Goal: Task Accomplishment & Management: Manage account settings

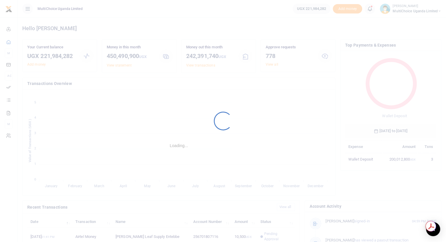
scroll to position [5, 5]
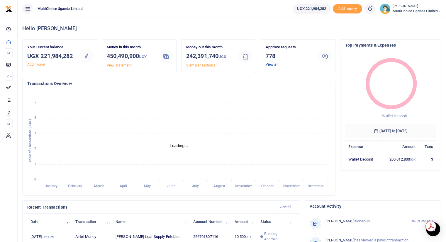
click at [272, 65] on link "View all" at bounding box center [272, 64] width 13 height 4
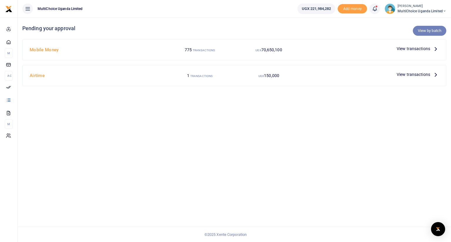
click at [422, 33] on link "View by batch" at bounding box center [428, 31] width 33 height 10
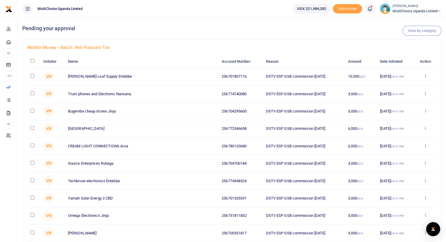
click at [417, 31] on link "View by category" at bounding box center [422, 31] width 39 height 10
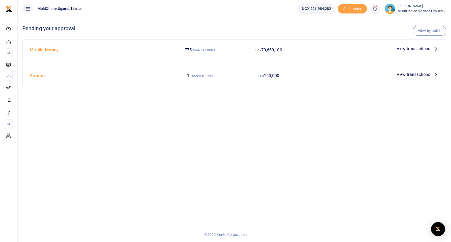
click at [417, 31] on link "View by batch" at bounding box center [428, 31] width 33 height 10
click at [426, 30] on link "View by batch" at bounding box center [428, 31] width 33 height 10
click at [435, 49] on icon at bounding box center [435, 48] width 6 height 6
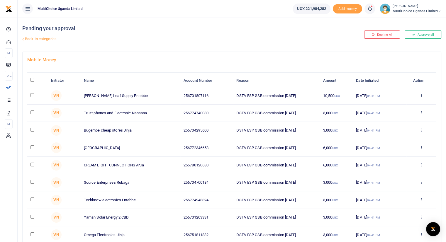
click at [30, 82] on th "\a \a : activate to sort column descending" at bounding box center [37, 81] width 21 height 13
click at [32, 79] on input "\a \a : activate to sort column descending" at bounding box center [33, 80] width 4 height 4
checkbox input "true"
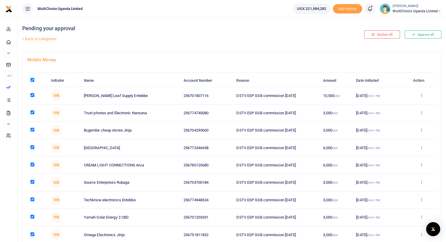
checkbox input "true"
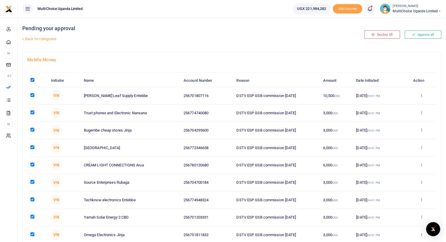
checkbox input "true"
click at [32, 82] on th "\a \a : activate to sort column descending" at bounding box center [37, 81] width 21 height 13
click at [33, 79] on input "\a \a : activate to sort column descending" at bounding box center [33, 80] width 4 height 4
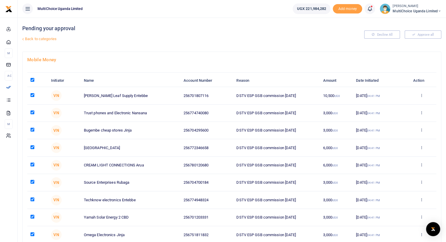
checkbox input "false"
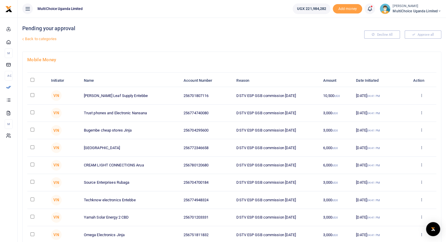
checkbox input "false"
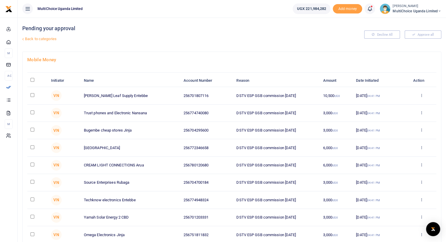
checkbox input "false"
click at [40, 39] on link "Back to categories" at bounding box center [160, 39] width 279 height 10
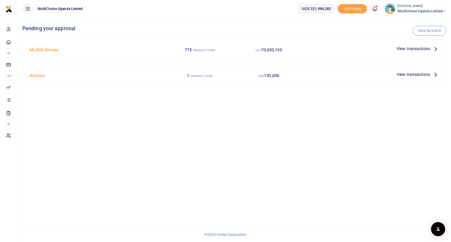
click at [409, 76] on span "View transactions" at bounding box center [412, 74] width 33 height 6
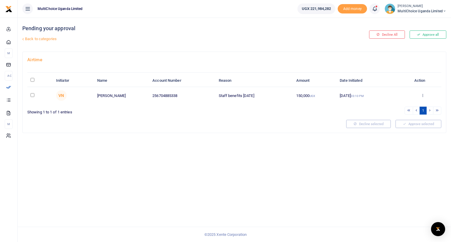
click at [32, 95] on input "checkbox" at bounding box center [33, 95] width 4 height 4
checkbox input "true"
click at [422, 95] on icon at bounding box center [422, 95] width 4 height 4
click at [392, 106] on link "Approve" at bounding box center [400, 105] width 46 height 8
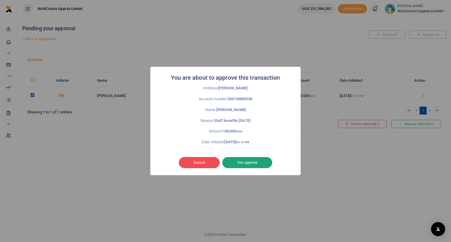
click at [242, 162] on button "Yes approve" at bounding box center [247, 162] width 50 height 11
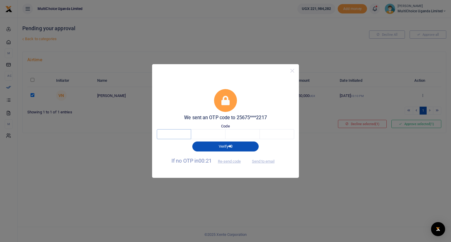
click at [183, 134] on input "text" at bounding box center [174, 134] width 34 height 10
type input "3"
type input "0"
type input "3"
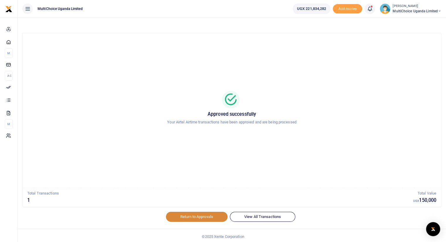
click at [188, 216] on link "Return to Approvals" at bounding box center [197, 217] width 62 height 10
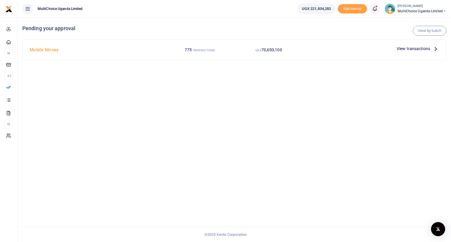
click at [414, 48] on span "View transactions" at bounding box center [412, 48] width 33 height 6
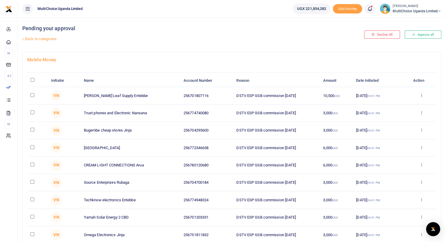
click at [42, 39] on link "Back to categories" at bounding box center [160, 39] width 279 height 10
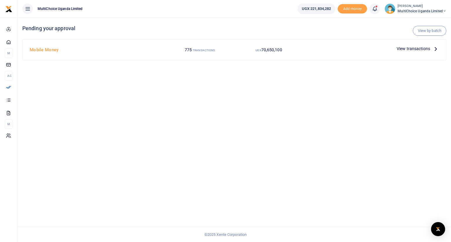
click at [436, 50] on icon at bounding box center [435, 48] width 6 height 6
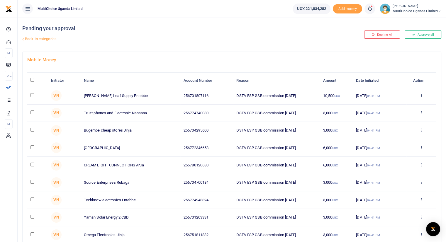
click at [43, 39] on link "Back to categories" at bounding box center [160, 39] width 279 height 10
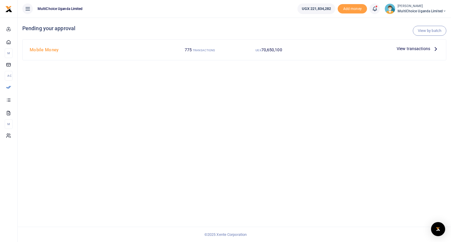
click at [421, 48] on span "View transactions" at bounding box center [412, 48] width 33 height 6
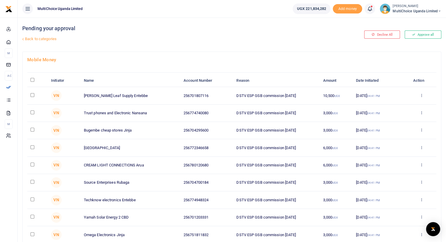
click at [41, 37] on link "Back to categories" at bounding box center [160, 39] width 279 height 10
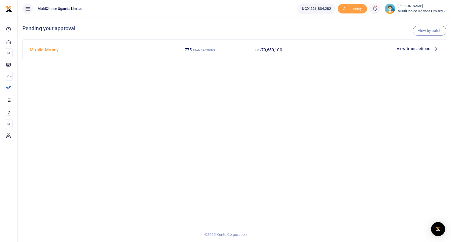
click at [435, 50] on icon at bounding box center [435, 48] width 6 height 6
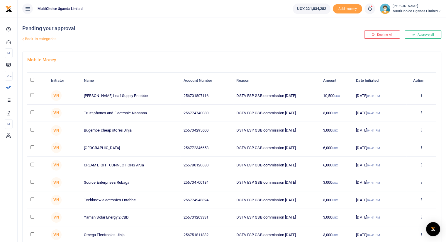
click at [45, 38] on link "Back to categories" at bounding box center [160, 39] width 279 height 10
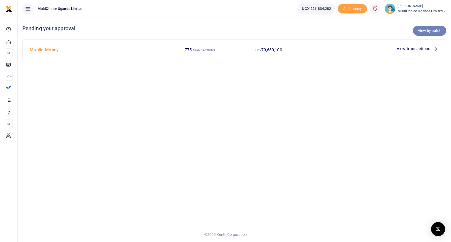
click at [425, 32] on link "View by batch" at bounding box center [428, 31] width 33 height 10
click at [424, 31] on link "View by batch" at bounding box center [428, 31] width 33 height 10
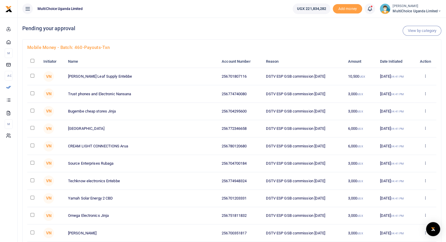
click at [31, 60] on input "checkbox" at bounding box center [33, 61] width 4 height 4
checkbox input "true"
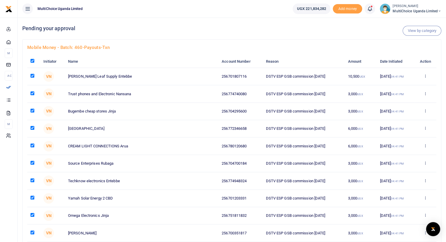
checkbox input "true"
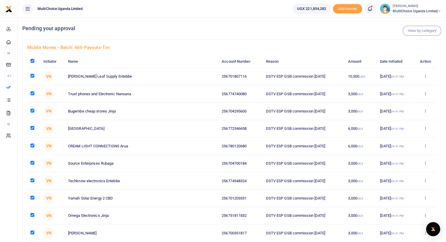
checkbox input "true"
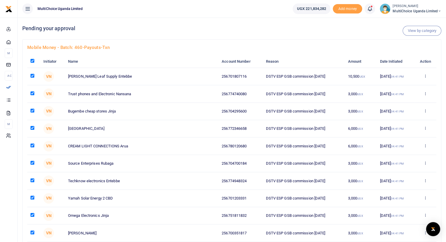
checkbox input "true"
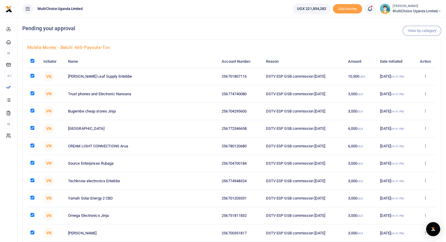
checkbox input "true"
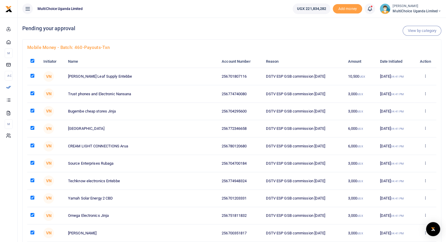
checkbox input "true"
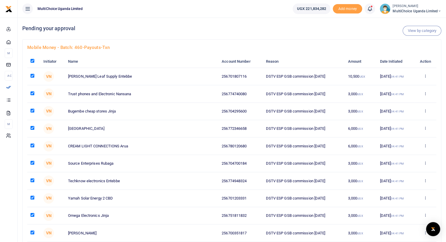
checkbox input "true"
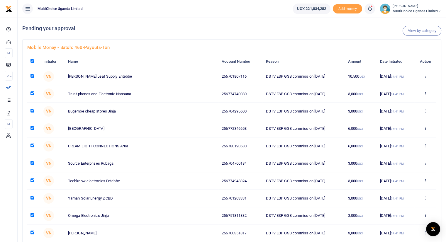
checkbox input "true"
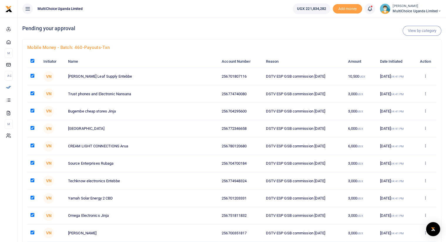
checkbox input "true"
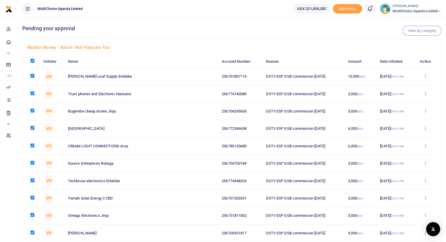
checkbox input "true"
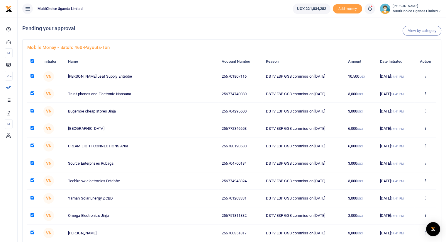
checkbox input "true"
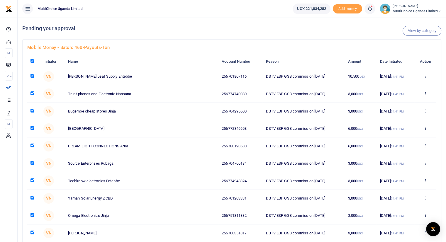
checkbox input "true"
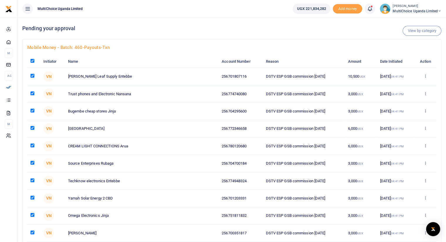
checkbox input "true"
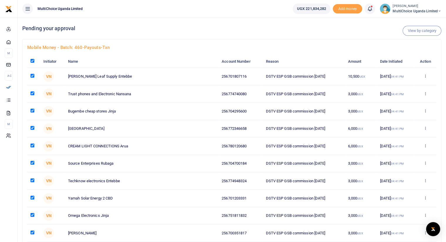
checkbox input "true"
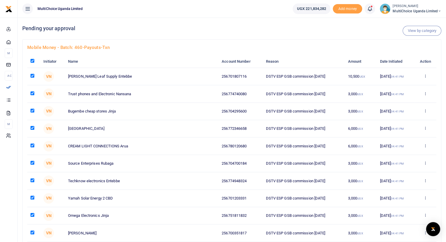
checkbox input "true"
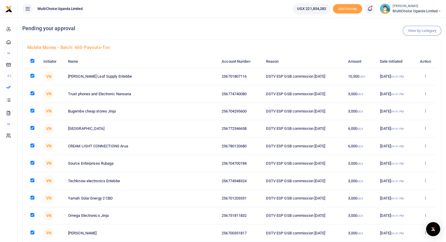
checkbox input "true"
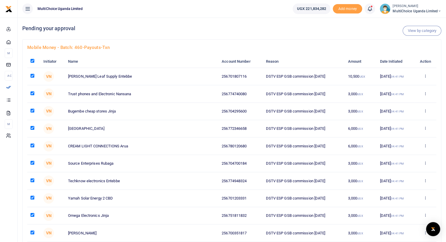
checkbox input "true"
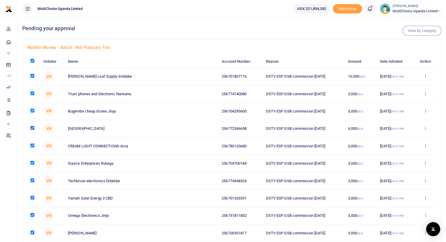
checkbox input "true"
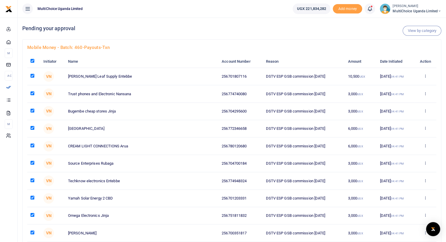
checkbox input "true"
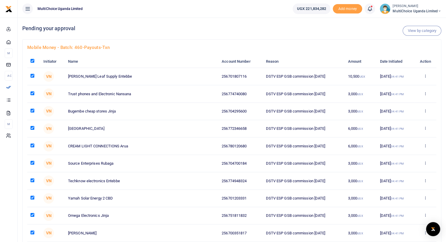
checkbox input "true"
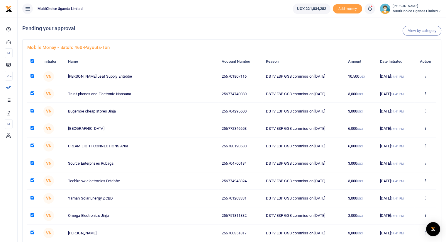
checkbox input "true"
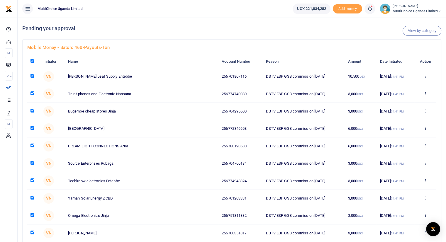
checkbox input "true"
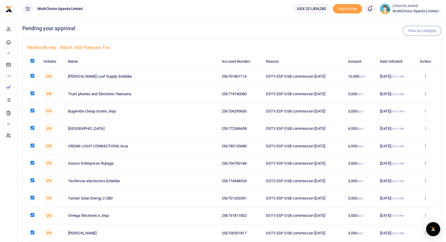
checkbox input "true"
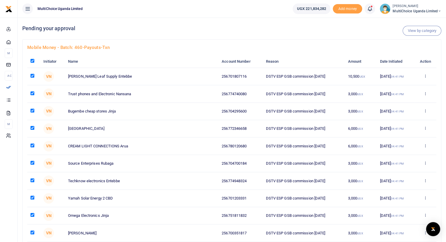
checkbox input "true"
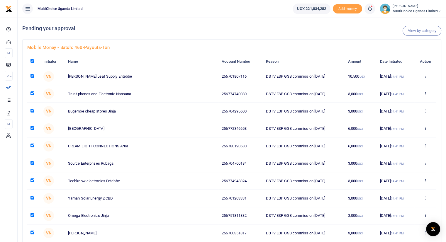
checkbox input "true"
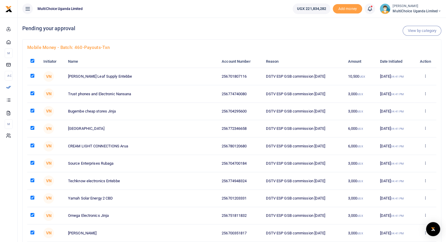
checkbox input "true"
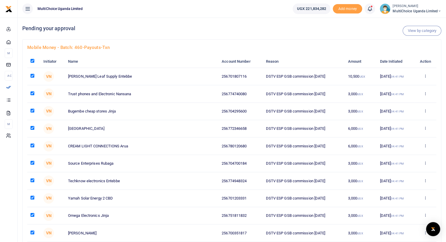
checkbox input "true"
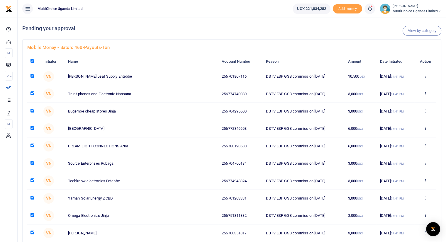
checkbox input "true"
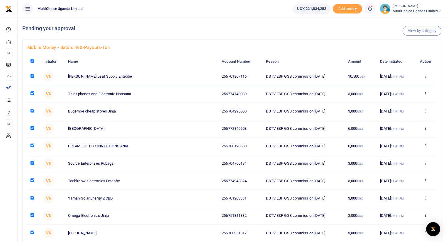
checkbox input "true"
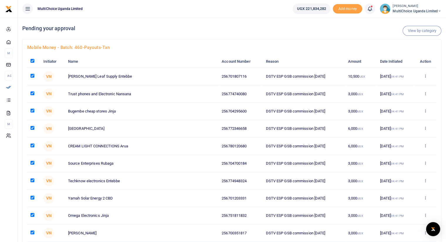
checkbox input "true"
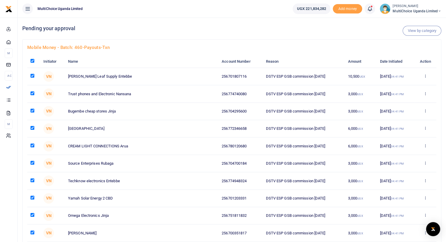
checkbox input "true"
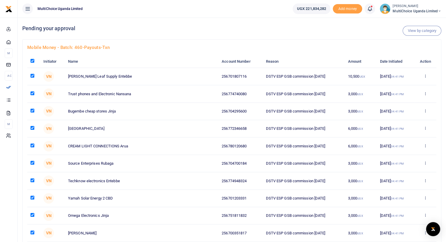
checkbox input "true"
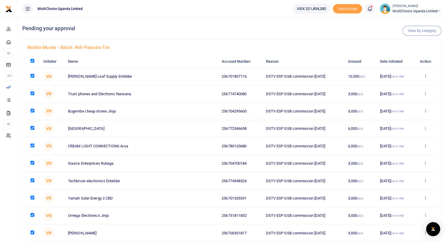
checkbox input "true"
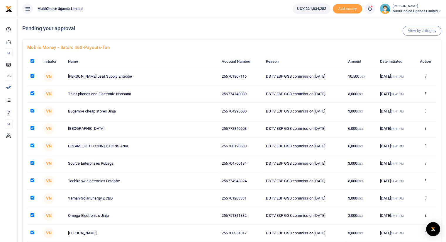
checkbox input "true"
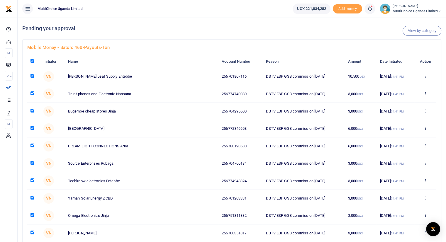
checkbox input "true"
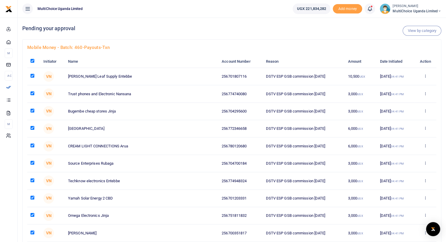
checkbox input "true"
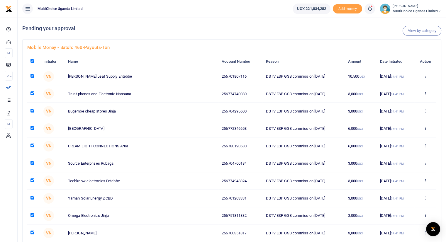
checkbox input "true"
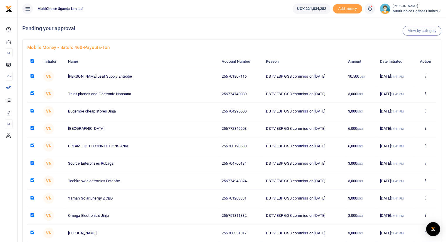
checkbox input "true"
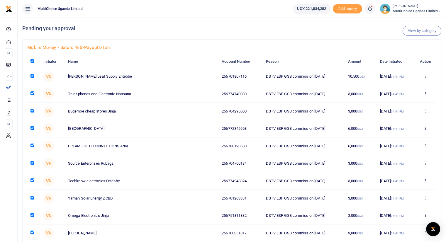
checkbox input "true"
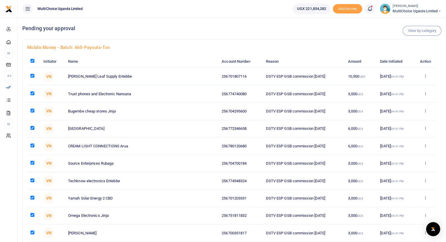
checkbox input "true"
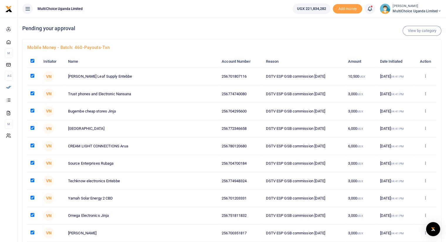
checkbox input "true"
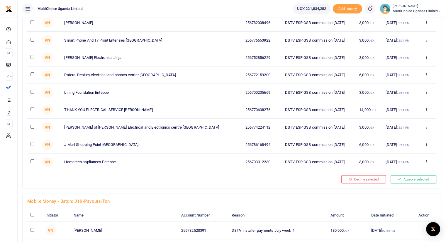
scroll to position [9036, 0]
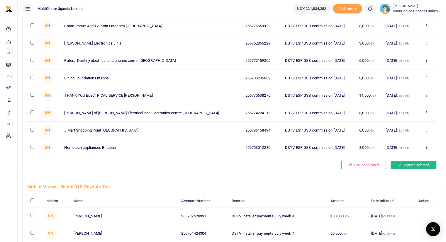
click at [420, 161] on button "Approve selected" at bounding box center [414, 165] width 46 height 8
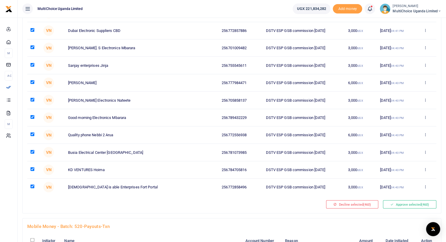
scroll to position [7897, 0]
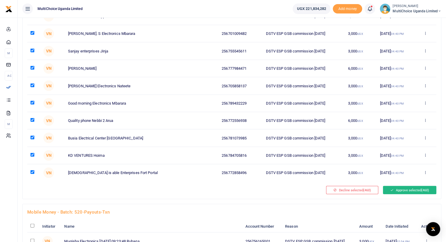
click at [412, 186] on button "Approve selected (460)" at bounding box center [409, 190] width 53 height 8
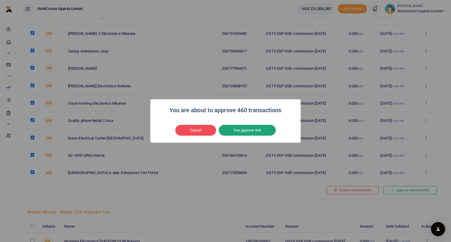
click at [252, 131] on button "Yes approve 460" at bounding box center [247, 130] width 57 height 11
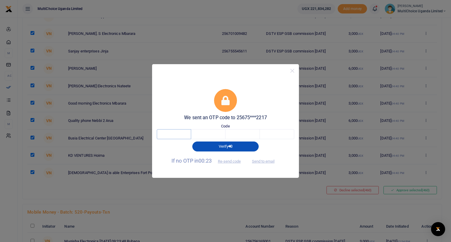
click at [180, 134] on input "text" at bounding box center [174, 134] width 34 height 10
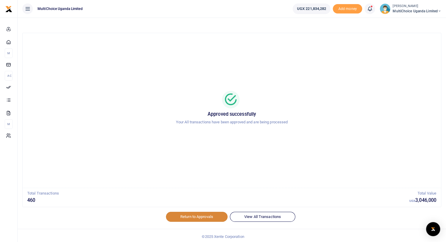
click at [196, 217] on link "Return to Approvals" at bounding box center [197, 217] width 62 height 10
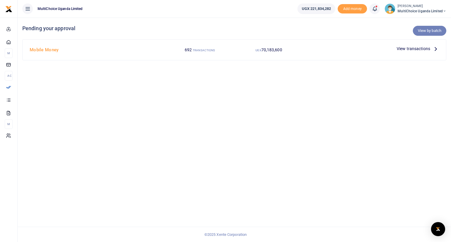
click at [428, 31] on link "View by batch" at bounding box center [428, 31] width 33 height 10
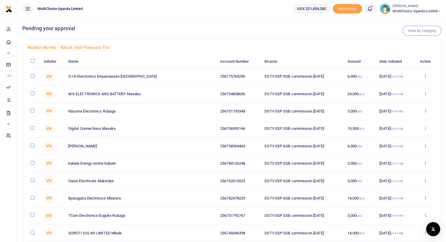
click at [33, 61] on input "checkbox" at bounding box center [33, 61] width 4 height 4
checkbox input "true"
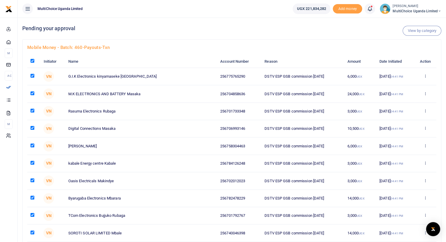
checkbox input "true"
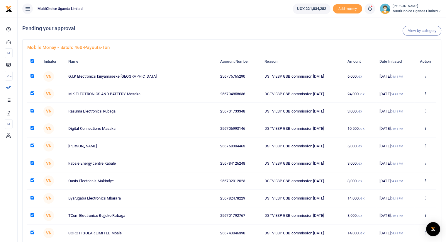
checkbox input "true"
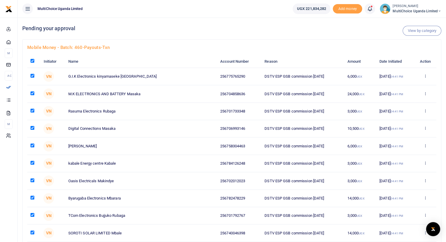
checkbox input "true"
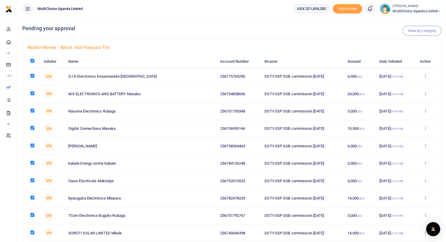
checkbox input "true"
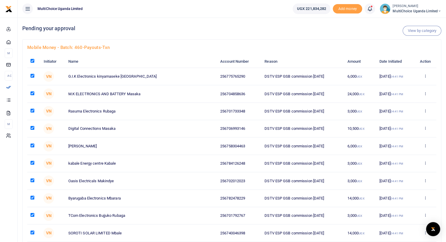
checkbox input "true"
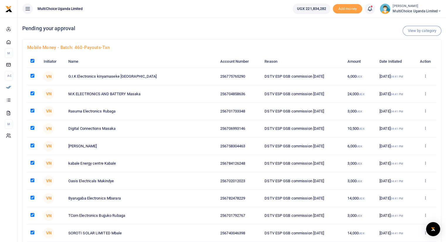
checkbox input "true"
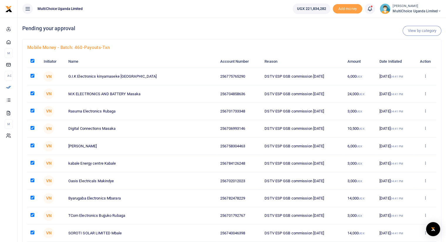
checkbox input "true"
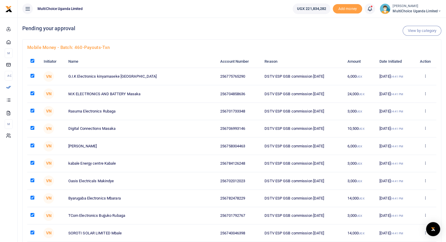
checkbox input "true"
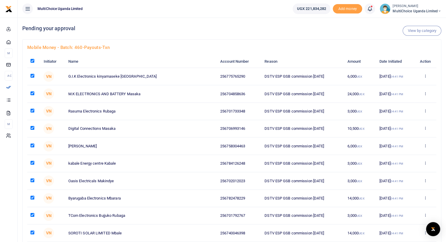
checkbox input "true"
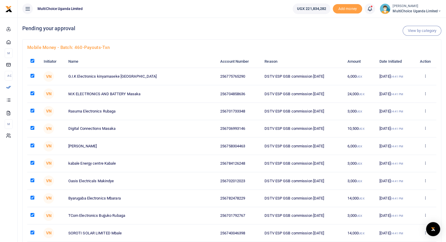
checkbox input "true"
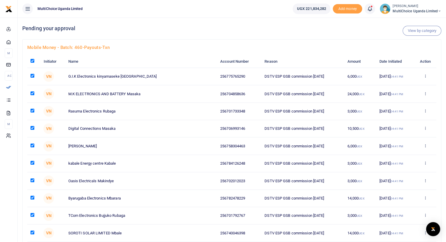
checkbox input "true"
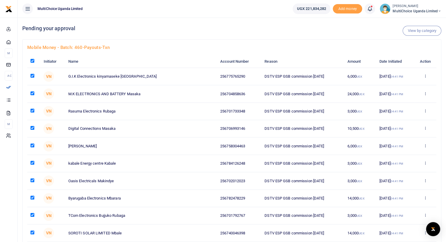
checkbox input "true"
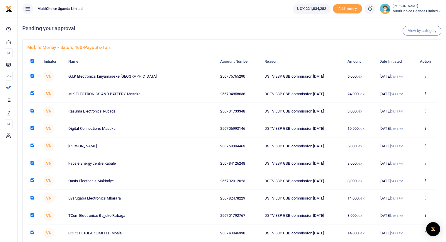
checkbox input "true"
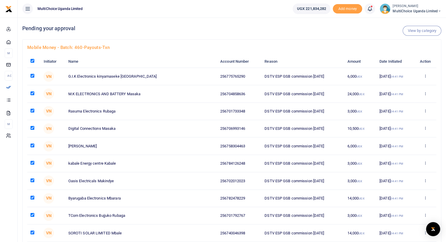
checkbox input "true"
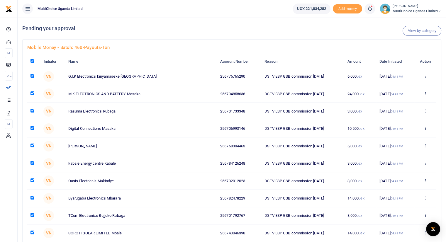
checkbox input "true"
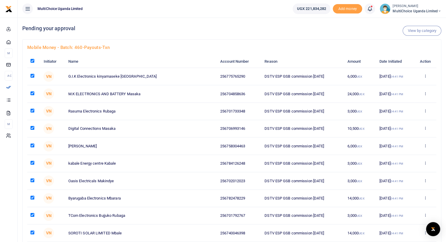
checkbox input "true"
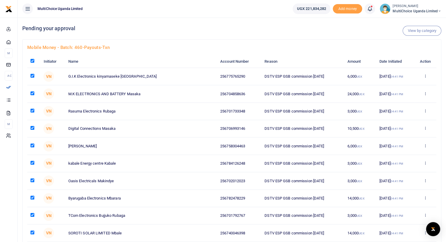
checkbox input "true"
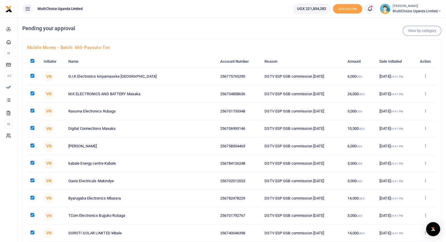
checkbox input "true"
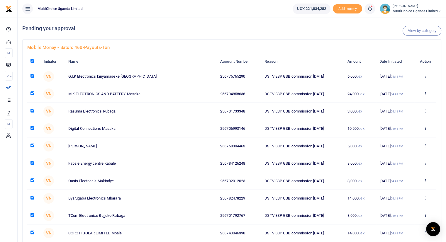
checkbox input "true"
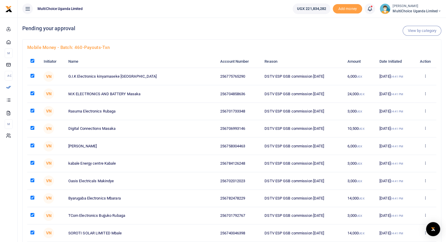
checkbox input "true"
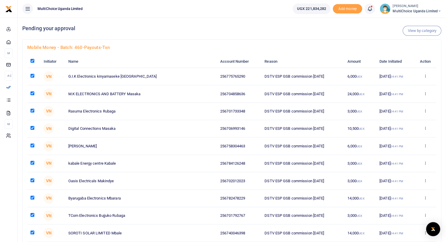
checkbox input "true"
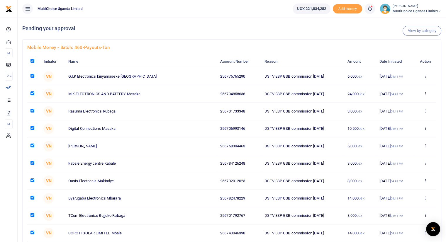
checkbox input "true"
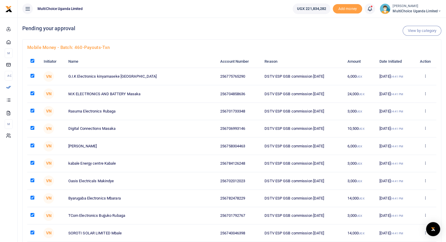
checkbox input "true"
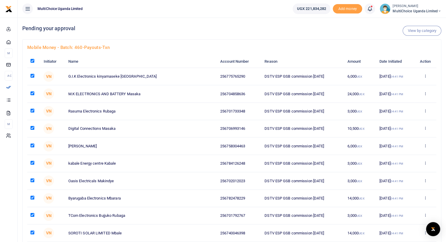
checkbox input "true"
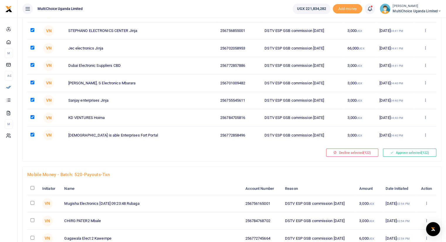
scroll to position [2071, 0]
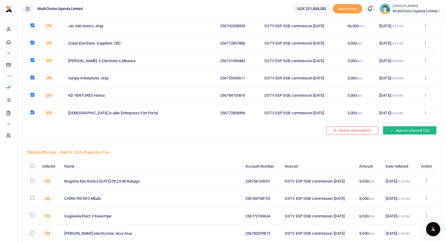
click at [412, 126] on button "Approve selected (122)" at bounding box center [409, 130] width 53 height 8
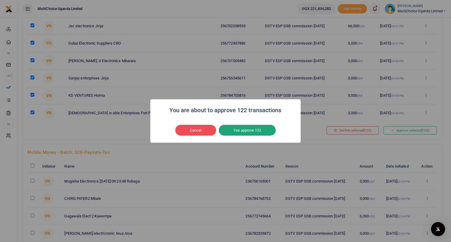
click at [242, 129] on button "Yes approve 122" at bounding box center [247, 130] width 57 height 11
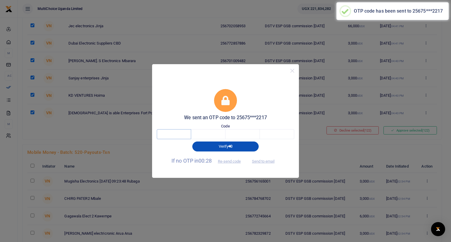
click at [175, 133] on input "text" at bounding box center [174, 134] width 34 height 10
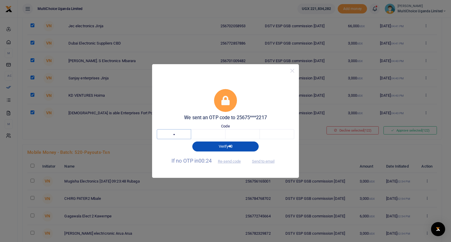
type input "1"
type input "5"
type input "9"
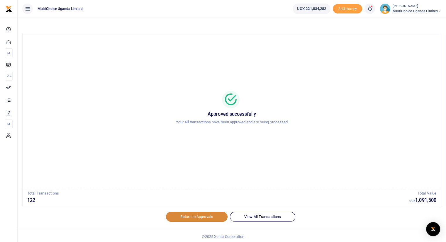
click at [192, 217] on link "Return to Approvals" at bounding box center [197, 217] width 62 height 10
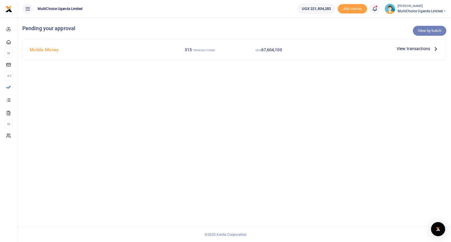
click at [422, 30] on link "View by batch" at bounding box center [428, 31] width 33 height 10
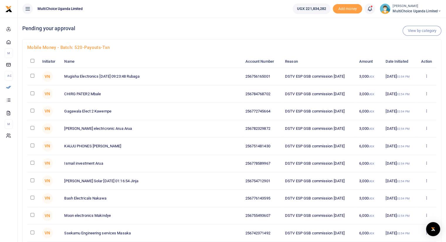
click at [32, 61] on input "checkbox" at bounding box center [33, 61] width 4 height 4
checkbox input "true"
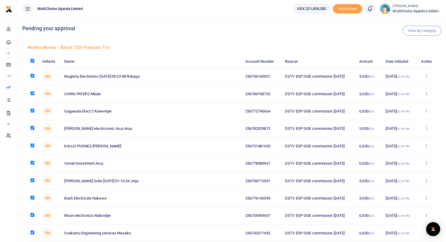
checkbox input "true"
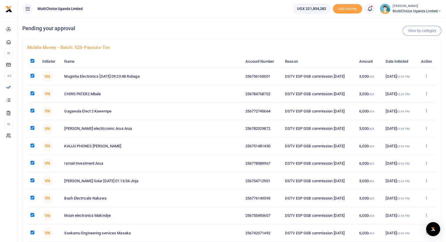
checkbox input "true"
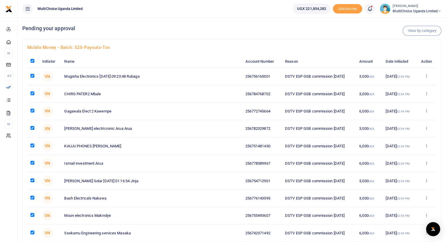
checkbox input "true"
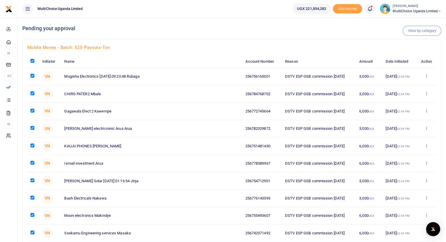
checkbox input "true"
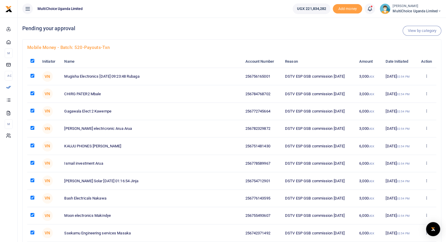
checkbox input "true"
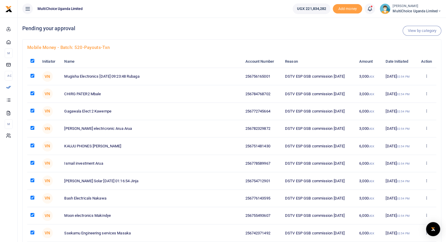
checkbox input "true"
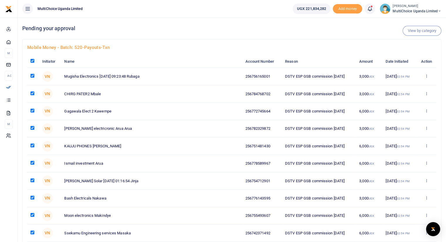
checkbox input "true"
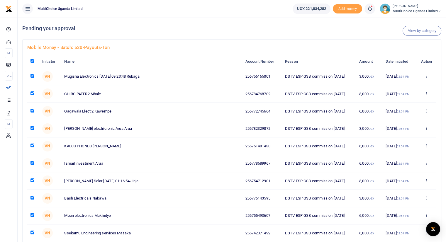
checkbox input "true"
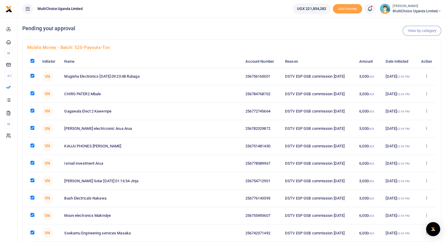
checkbox input "true"
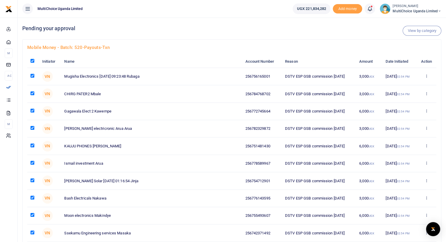
checkbox input "true"
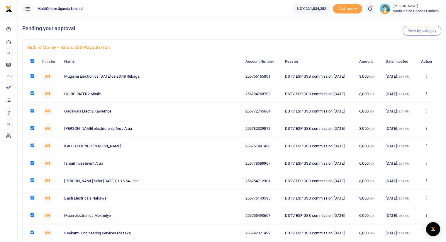
checkbox input "true"
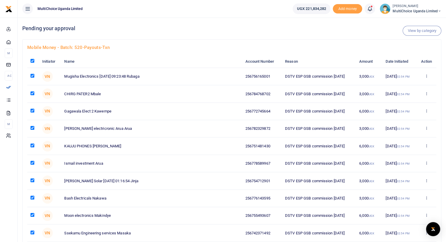
checkbox input "true"
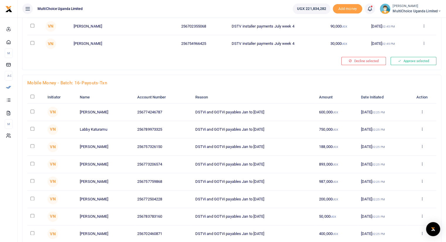
scroll to position [5140, 0]
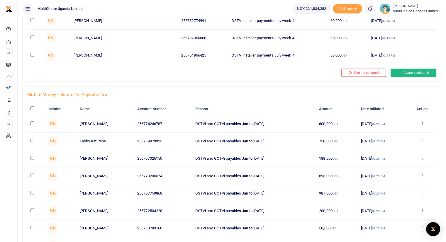
click at [413, 69] on button "Approve selected" at bounding box center [414, 73] width 46 height 8
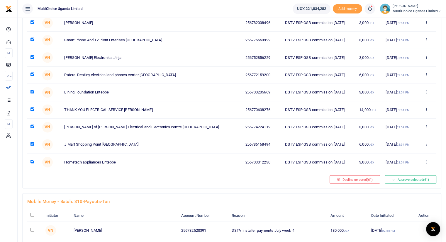
scroll to position [966, 0]
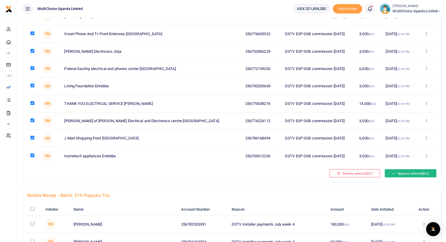
click at [404, 169] on button "Approve selected (61)" at bounding box center [411, 173] width 52 height 8
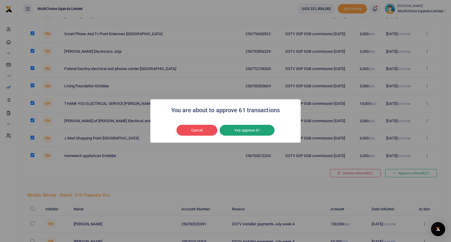
click at [254, 131] on button "Yes approve 61" at bounding box center [246, 130] width 55 height 11
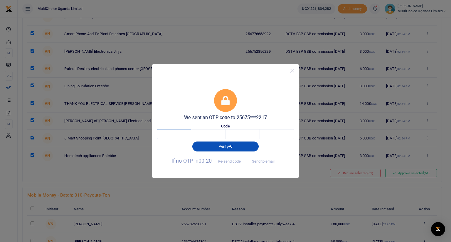
click at [176, 138] on input "text" at bounding box center [174, 134] width 34 height 10
type input "5"
type input "7"
type input "9"
type input "0"
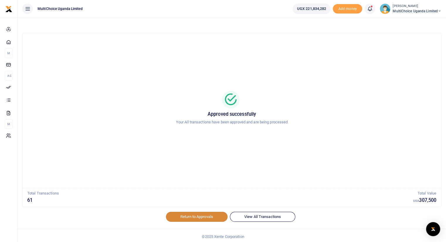
click at [202, 217] on link "Return to Approvals" at bounding box center [197, 217] width 62 height 10
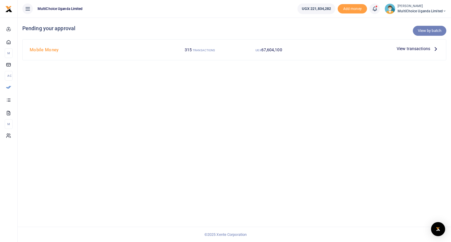
click at [431, 31] on link "View by batch" at bounding box center [428, 31] width 33 height 10
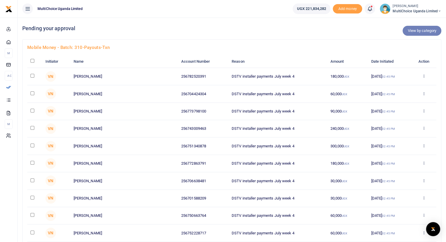
click at [417, 32] on link "View by category" at bounding box center [422, 31] width 39 height 10
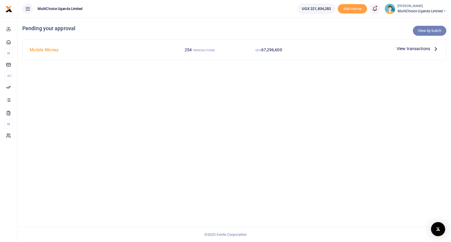
click at [422, 30] on link "View by batch" at bounding box center [428, 31] width 33 height 10
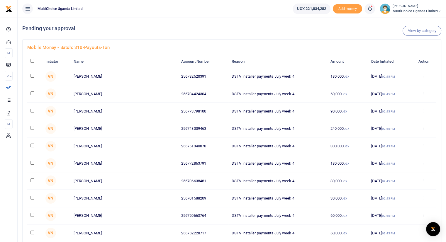
click at [32, 61] on input "checkbox" at bounding box center [33, 61] width 4 height 4
checkbox input "true"
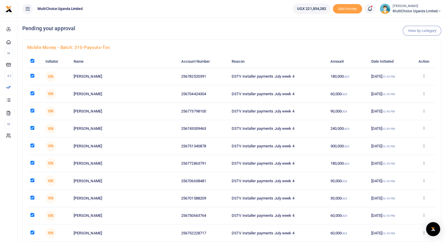
checkbox input "true"
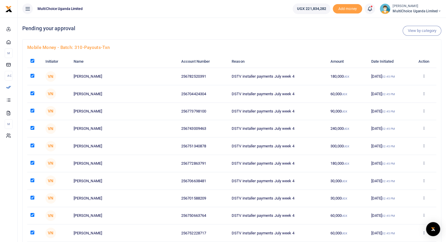
checkbox input "true"
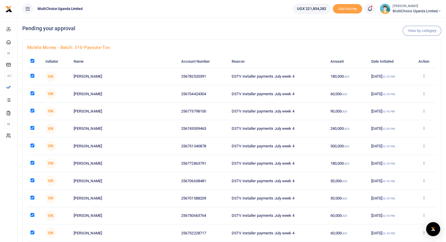
checkbox input "true"
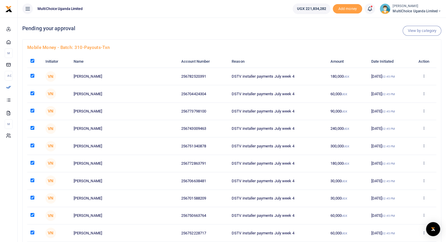
checkbox input "true"
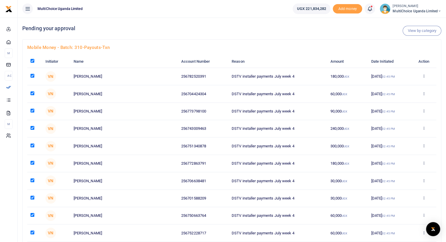
checkbox input "true"
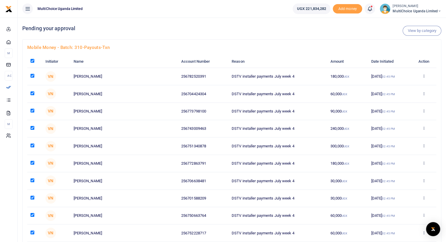
checkbox input "true"
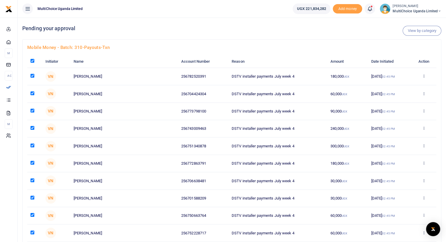
checkbox input "true"
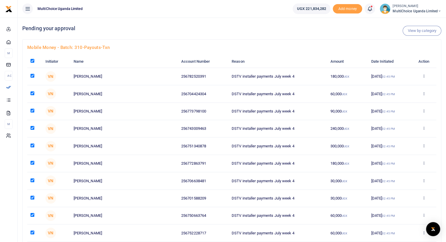
checkbox input "true"
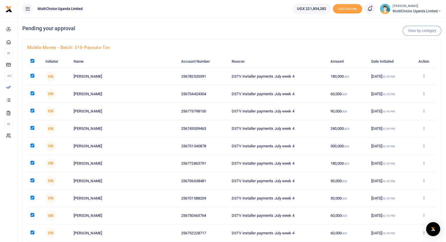
checkbox input "true"
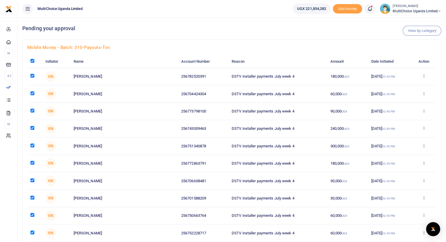
checkbox input "true"
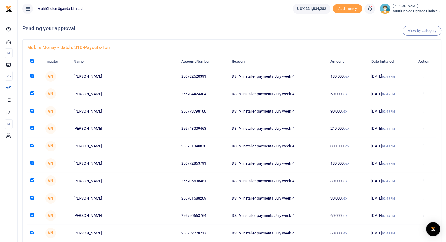
checkbox input "true"
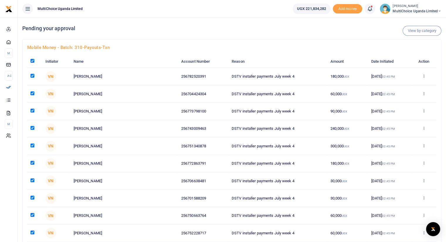
checkbox input "true"
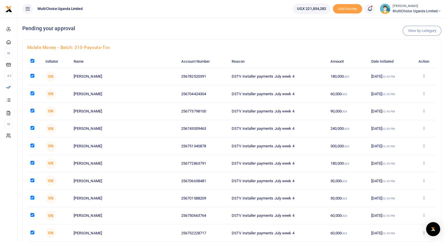
checkbox input "true"
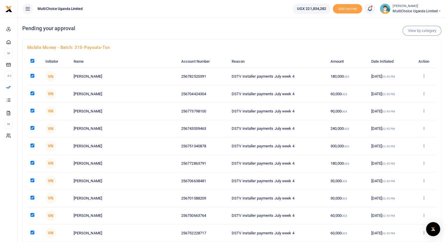
checkbox input "true"
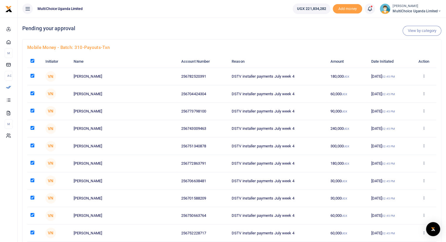
checkbox input "true"
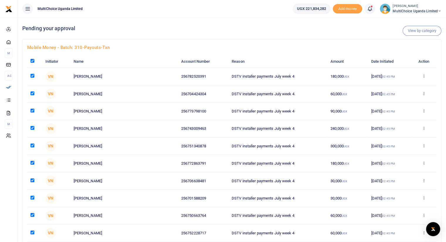
checkbox input "true"
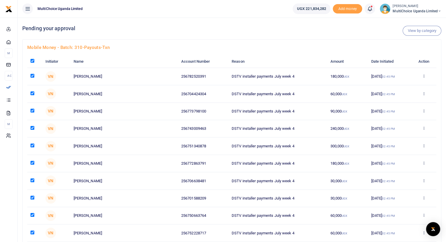
checkbox input "true"
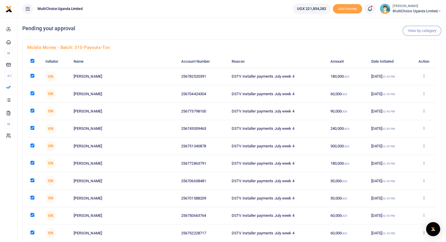
checkbox input "true"
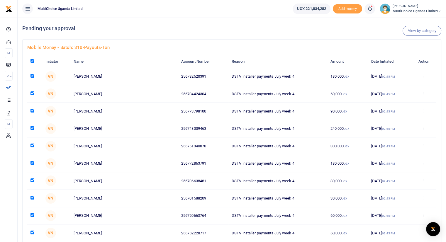
checkbox input "true"
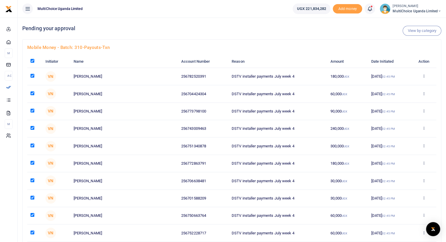
checkbox input "true"
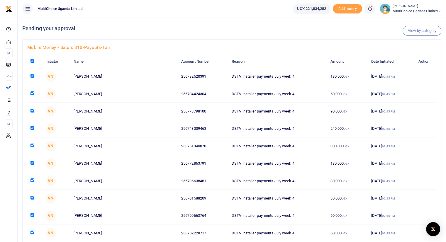
checkbox input "true"
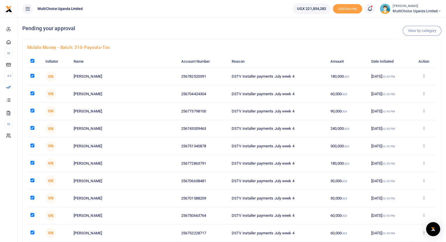
checkbox input "true"
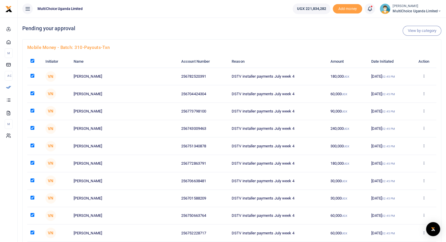
checkbox input "true"
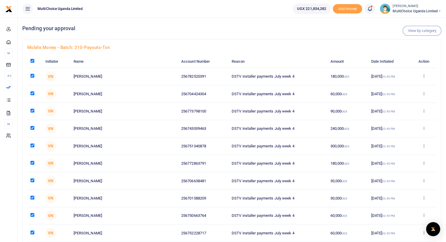
checkbox input "true"
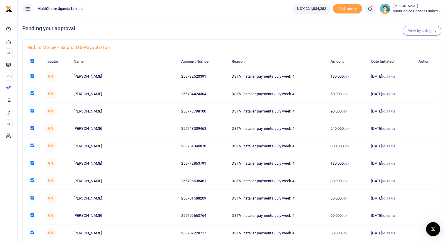
checkbox input "true"
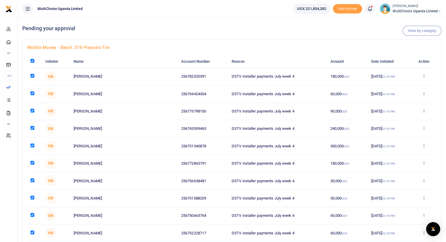
checkbox input "true"
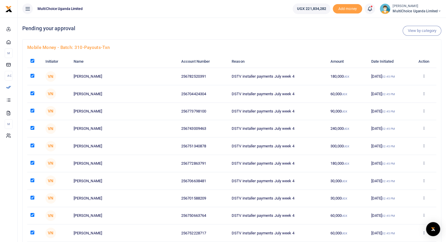
checkbox input "true"
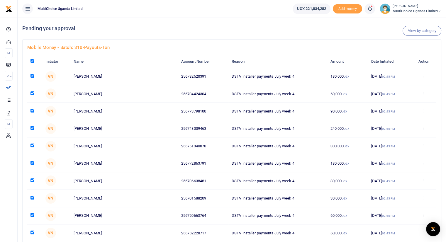
checkbox input "true"
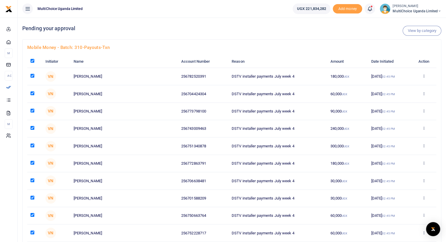
checkbox input "true"
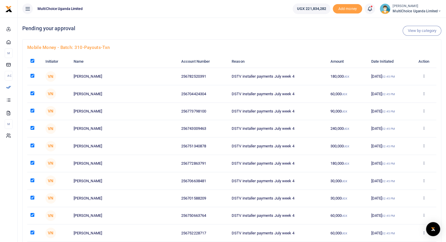
checkbox input "true"
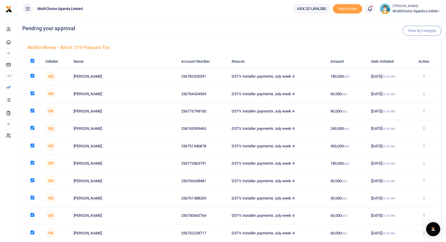
checkbox input "true"
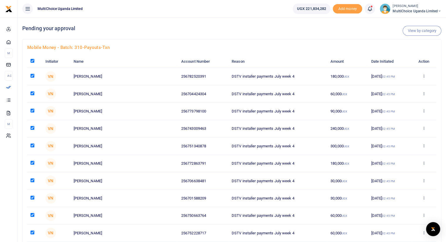
checkbox input "true"
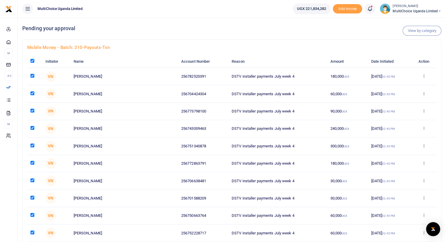
checkbox input "true"
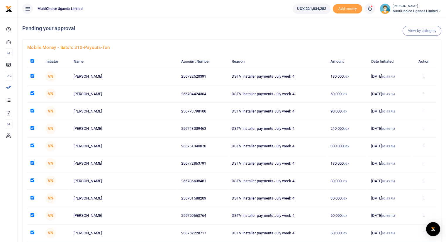
checkbox input "true"
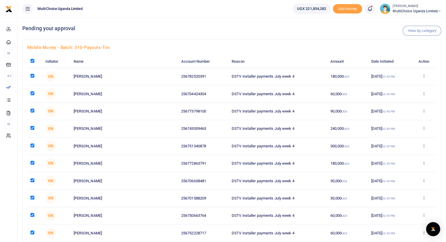
checkbox input "true"
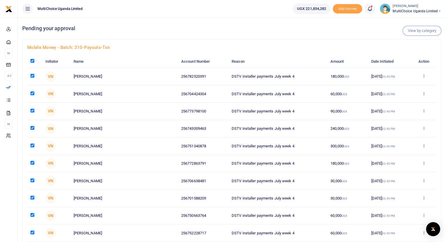
checkbox input "true"
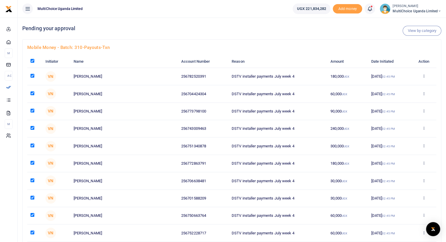
checkbox input "true"
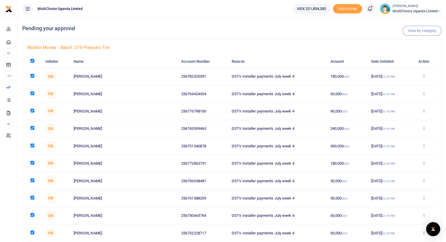
checkbox input "true"
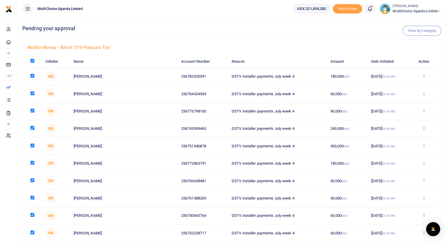
checkbox input "true"
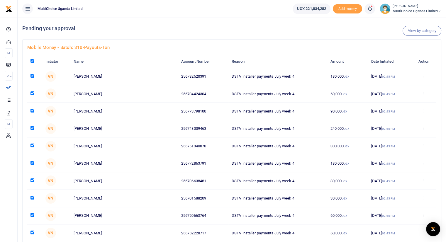
checkbox input "true"
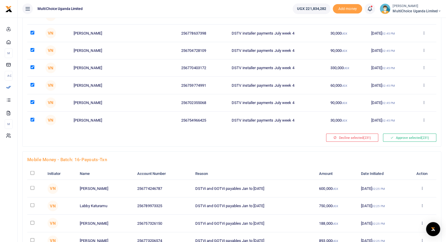
scroll to position [3986, 0]
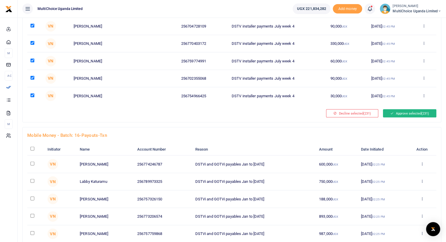
click at [407, 109] on button "Approve selected (231)" at bounding box center [409, 113] width 53 height 8
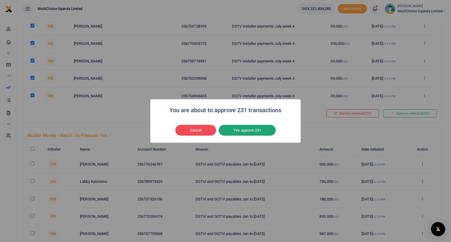
click at [243, 129] on button "Yes approve 231" at bounding box center [247, 130] width 57 height 11
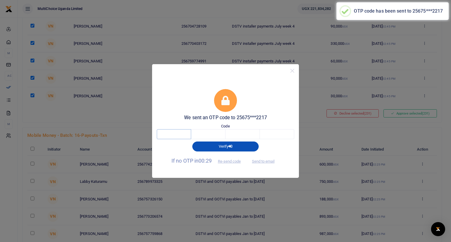
click at [178, 135] on input "text" at bounding box center [174, 134] width 34 height 10
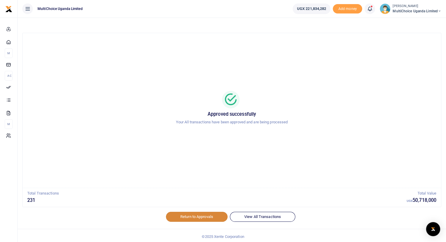
click at [188, 215] on link "Return to Approvals" at bounding box center [197, 217] width 62 height 10
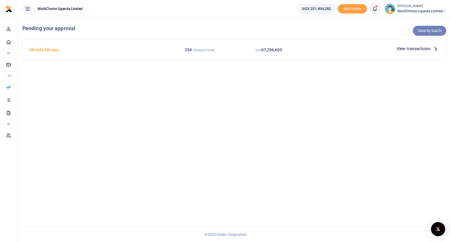
click at [425, 30] on link "View by batch" at bounding box center [428, 31] width 33 height 10
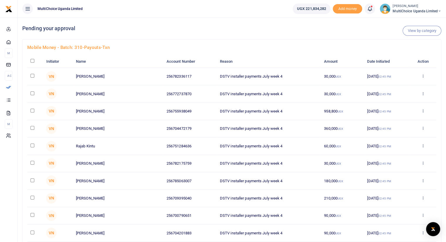
click at [33, 60] on input "checkbox" at bounding box center [33, 61] width 4 height 4
checkbox input "true"
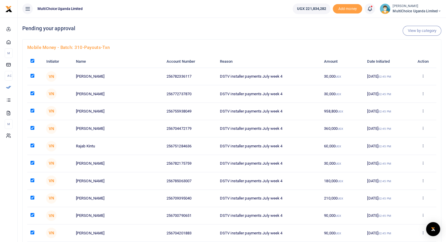
checkbox input "true"
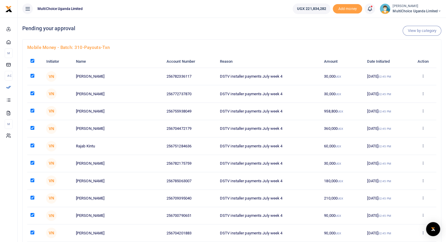
checkbox input "true"
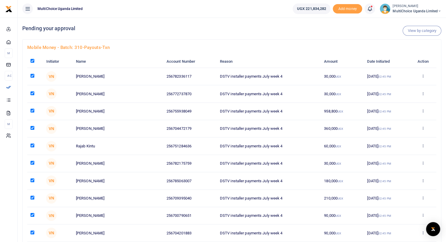
checkbox input "true"
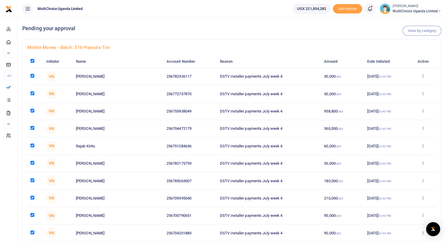
checkbox input "true"
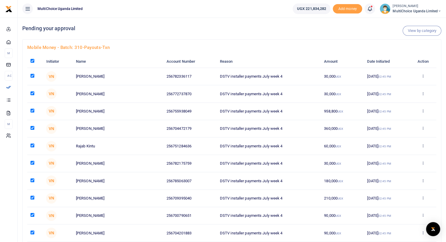
checkbox input "true"
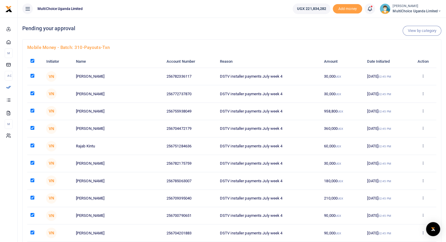
checkbox input "true"
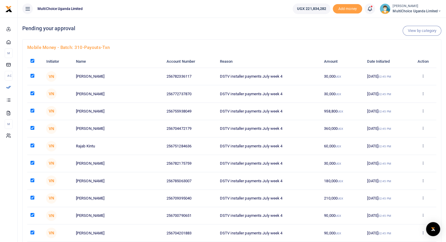
checkbox input "true"
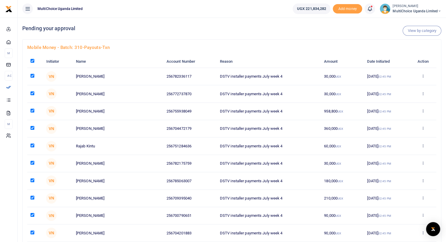
checkbox input "true"
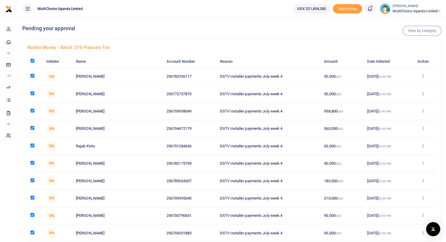
checkbox input "true"
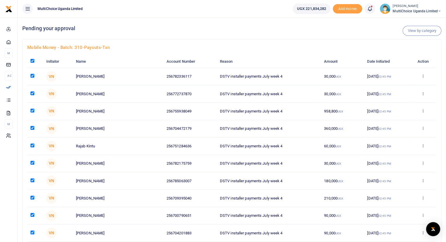
checkbox input "true"
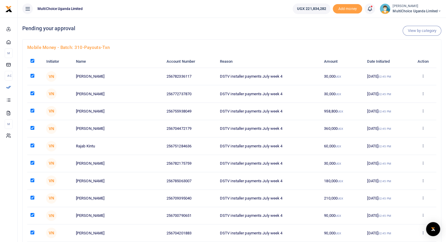
checkbox input "true"
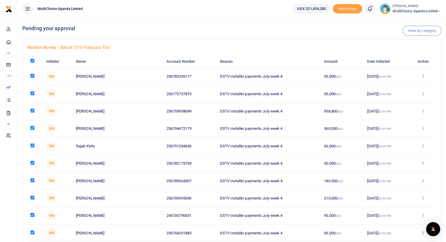
checkbox input "true"
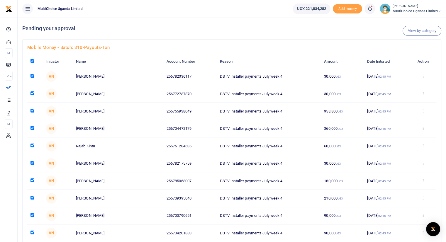
checkbox input "true"
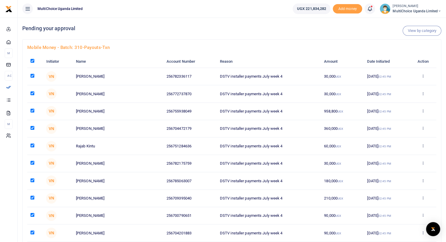
checkbox input "true"
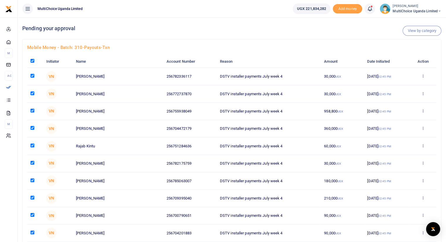
checkbox input "true"
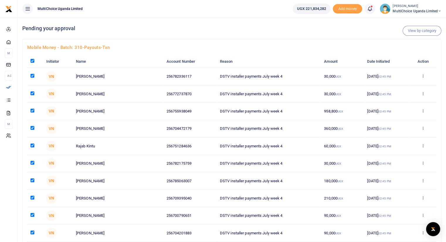
checkbox input "true"
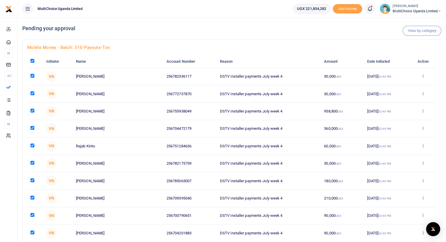
checkbox input "true"
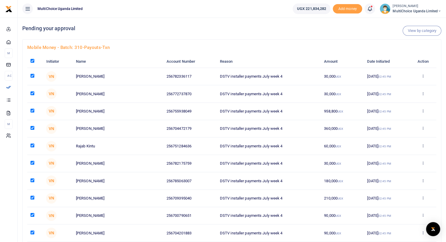
checkbox input "true"
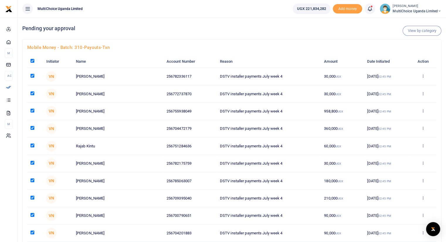
checkbox input "true"
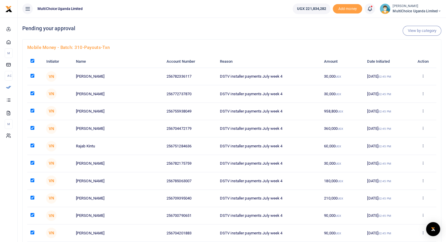
checkbox input "true"
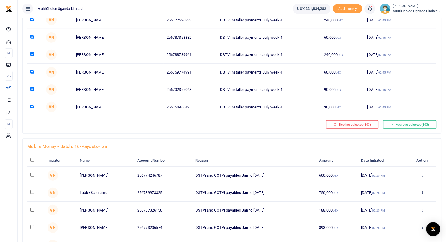
scroll to position [1734, 0]
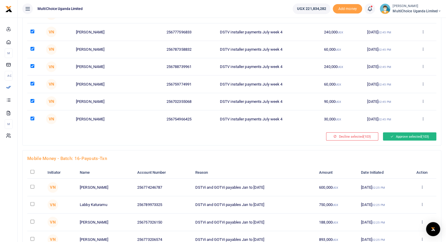
click at [406, 133] on button "Approve selected (103)" at bounding box center [409, 137] width 53 height 8
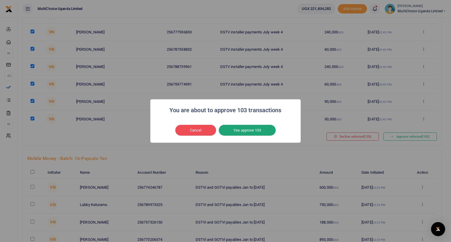
click at [252, 129] on button "Yes approve 103" at bounding box center [247, 130] width 57 height 11
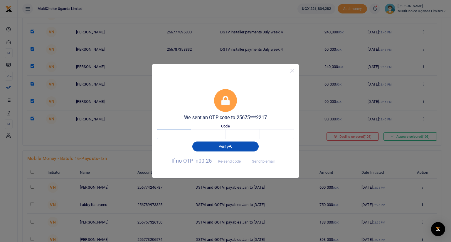
click at [184, 134] on input "text" at bounding box center [174, 134] width 34 height 10
type input "8"
type input "9"
type input "7"
type input "9"
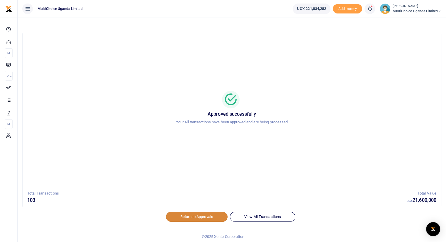
click at [201, 214] on link "Return to Approvals" at bounding box center [197, 217] width 62 height 10
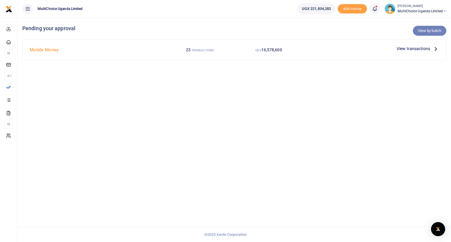
click at [429, 31] on link "View by batch" at bounding box center [428, 31] width 33 height 10
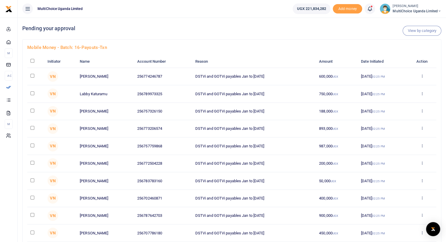
click at [32, 61] on input "checkbox" at bounding box center [33, 61] width 4 height 4
checkbox input "true"
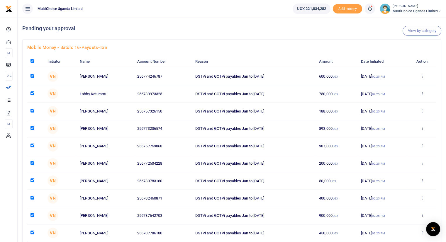
checkbox input "true"
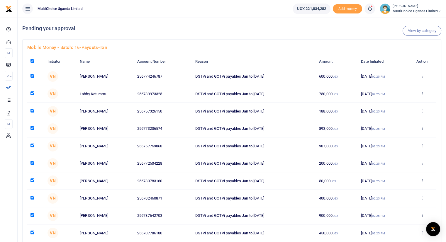
checkbox input "true"
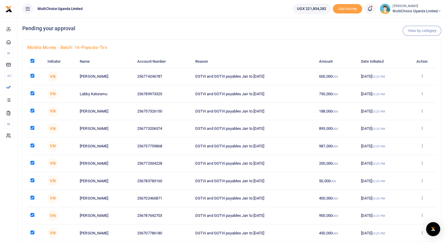
checkbox input "true"
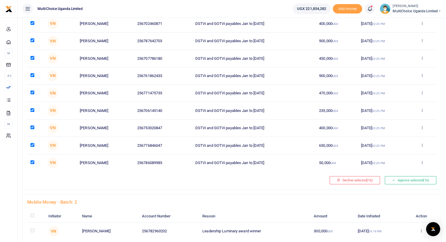
scroll to position [178, 0]
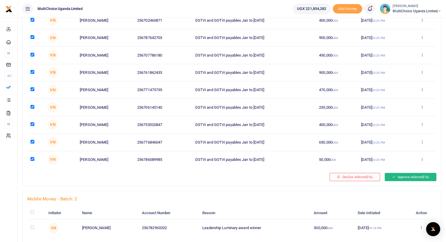
click at [405, 175] on button "Approve selected (16)" at bounding box center [411, 177] width 52 height 8
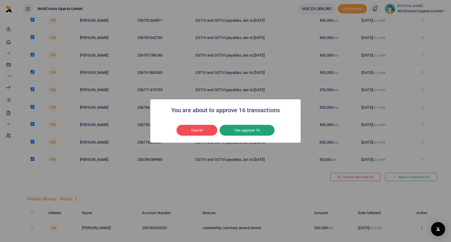
click at [249, 129] on button "Yes approve 16" at bounding box center [246, 130] width 55 height 11
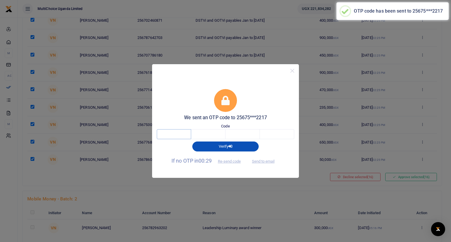
click at [183, 138] on input "text" at bounding box center [174, 134] width 34 height 10
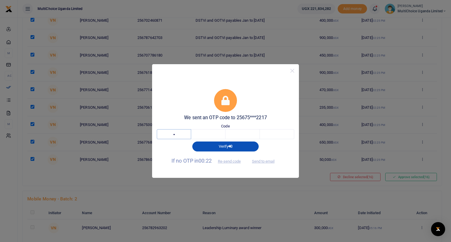
type input "6"
type input "0"
type input "6"
type input "2"
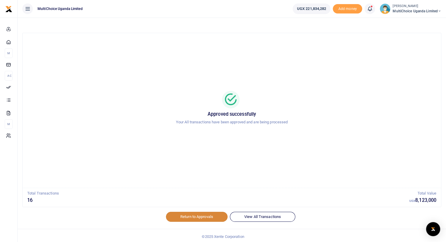
click at [204, 217] on link "Return to Approvals" at bounding box center [197, 217] width 62 height 10
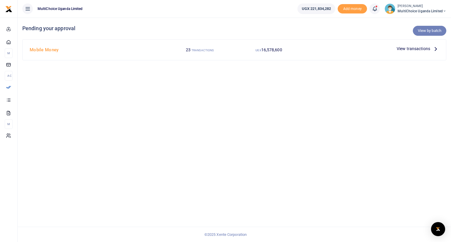
click at [426, 32] on link "View by batch" at bounding box center [428, 31] width 33 height 10
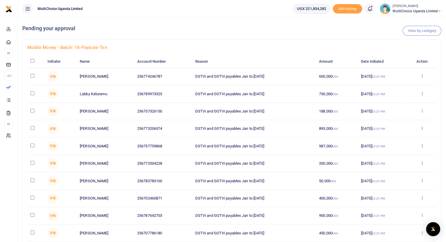
click at [32, 60] on input "checkbox" at bounding box center [33, 61] width 4 height 4
checkbox input "true"
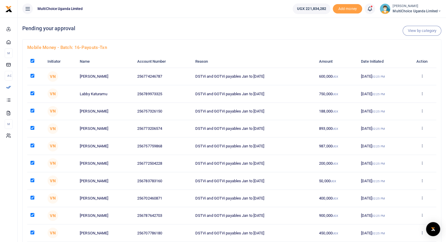
checkbox input "true"
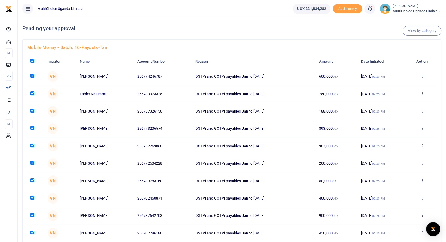
checkbox input "true"
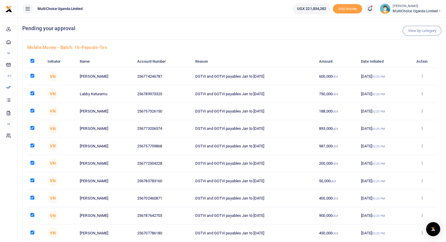
checkbox input "true"
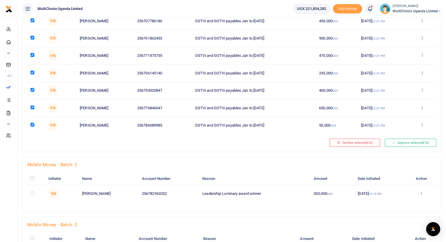
scroll to position [216, 0]
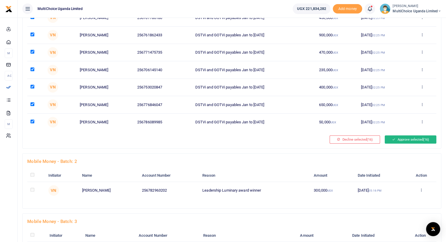
click at [412, 139] on button "Approve selected (16)" at bounding box center [411, 140] width 52 height 8
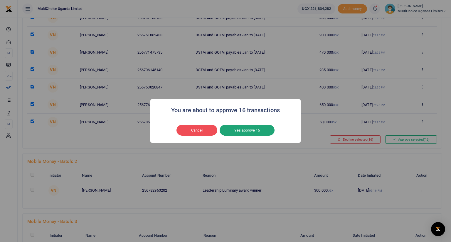
click at [249, 131] on button "Yes approve 16" at bounding box center [246, 130] width 55 height 11
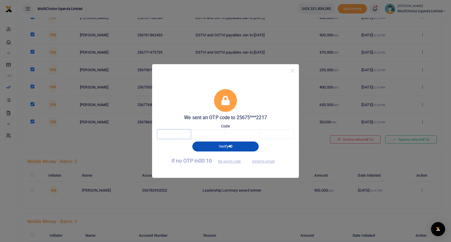
click at [173, 137] on input "text" at bounding box center [174, 134] width 34 height 10
type input "9"
type input "6"
type input "7"
type input "1"
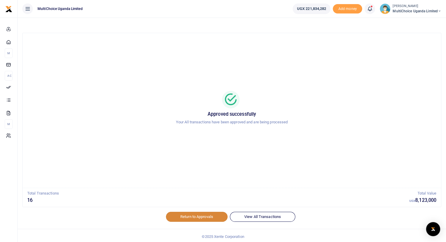
click at [191, 217] on link "Return to Approvals" at bounding box center [197, 217] width 62 height 10
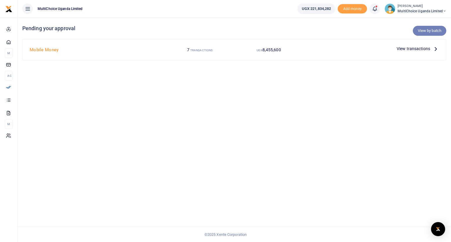
click at [424, 31] on link "View by batch" at bounding box center [428, 31] width 33 height 10
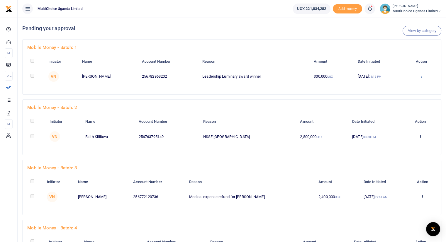
click at [422, 77] on icon at bounding box center [421, 76] width 4 height 4
click at [287, 86] on div "Initiator Name Account Number Reason Amount Date Initiated Action VN 300,000" at bounding box center [231, 72] width 409 height 34
click at [422, 76] on icon at bounding box center [421, 76] width 4 height 4
click at [397, 87] on link "Approve" at bounding box center [400, 86] width 46 height 8
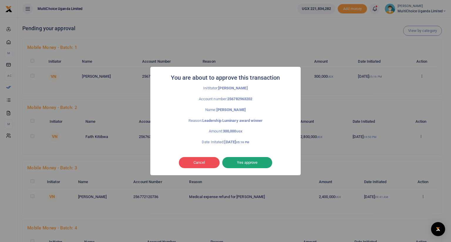
click at [250, 162] on button "Yes approve" at bounding box center [247, 162] width 50 height 11
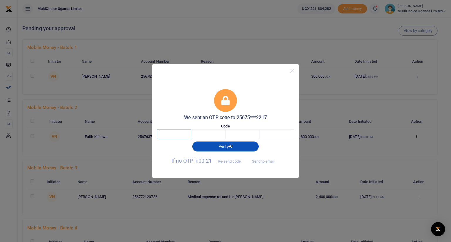
click at [180, 133] on input "text" at bounding box center [174, 134] width 34 height 10
type input "9"
type input "6"
type input "7"
type input "6"
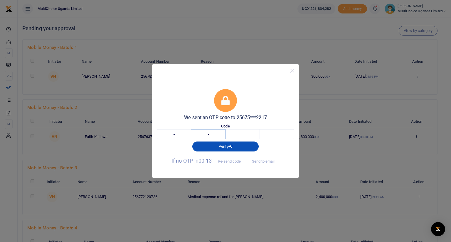
type input "4"
type input "3"
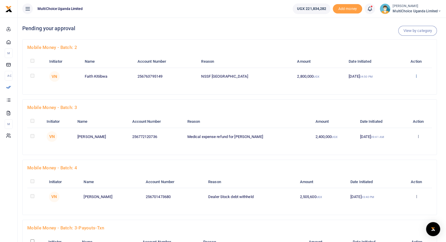
click at [417, 77] on icon at bounding box center [416, 76] width 4 height 4
click at [388, 87] on link "Approve" at bounding box center [395, 86] width 46 height 8
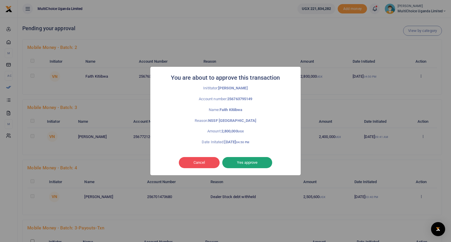
click at [250, 162] on button "Yes approve" at bounding box center [247, 162] width 50 height 11
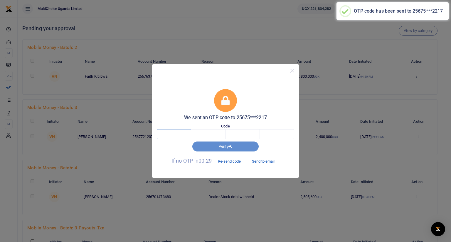
click at [183, 134] on input "text" at bounding box center [174, 134] width 34 height 10
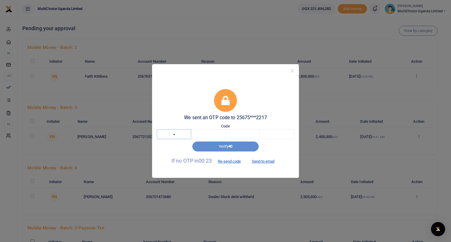
type input "9"
type input "2"
type input "4"
type input "3"
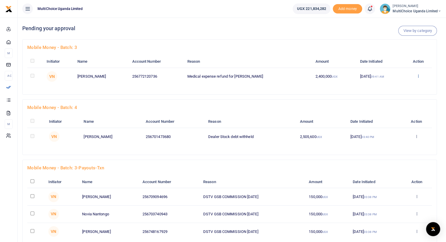
click at [417, 76] on icon at bounding box center [419, 76] width 4 height 4
click at [394, 86] on link "Approve" at bounding box center [396, 86] width 46 height 8
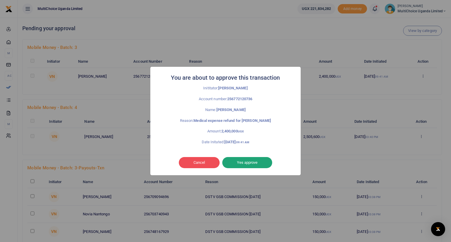
click at [243, 161] on button "Yes approve" at bounding box center [247, 162] width 50 height 11
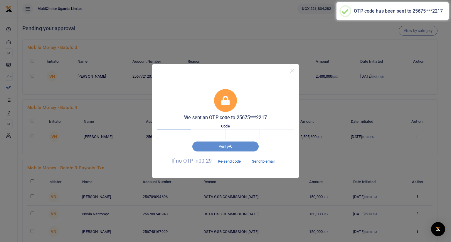
click at [180, 134] on input "text" at bounding box center [174, 134] width 34 height 10
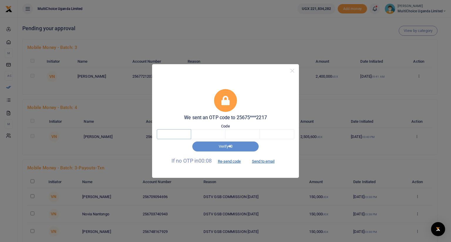
click at [180, 134] on input "text" at bounding box center [174, 134] width 34 height 10
type input "1"
type input "2"
type input "1"
type input "7"
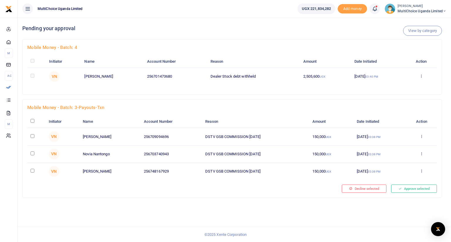
click at [33, 120] on input "checkbox" at bounding box center [33, 121] width 4 height 4
checkbox input "true"
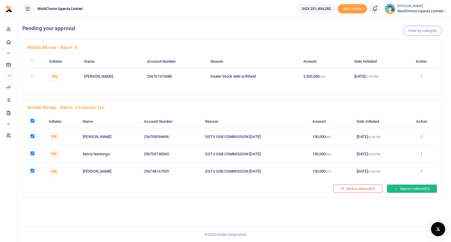
click at [395, 189] on icon at bounding box center [395, 189] width 3 height 4
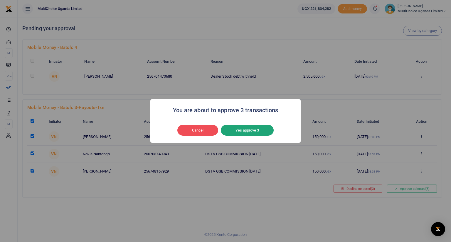
click at [257, 132] on button "Yes approve 3" at bounding box center [247, 130] width 53 height 11
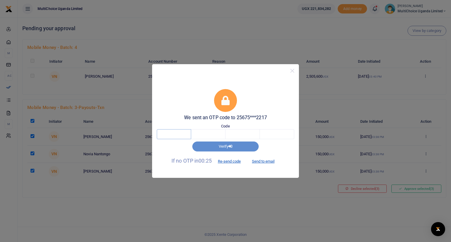
click at [170, 138] on input "text" at bounding box center [174, 134] width 34 height 10
type input "2"
type input "4"
type input "2"
type input "7"
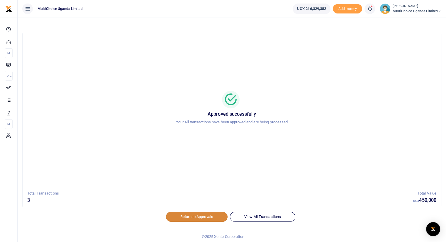
click at [192, 215] on link "Return to Approvals" at bounding box center [197, 217] width 62 height 10
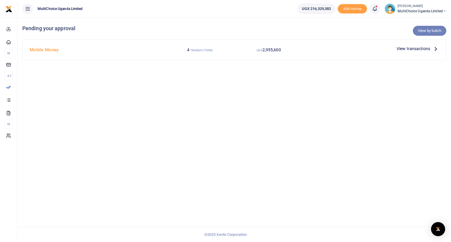
click at [426, 31] on link "View by batch" at bounding box center [428, 31] width 33 height 10
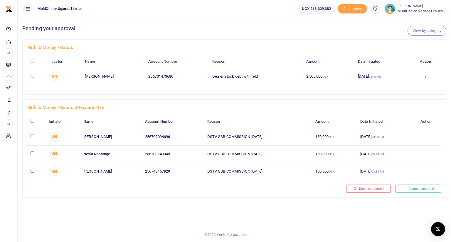
click at [32, 119] on input "checkbox" at bounding box center [33, 121] width 4 height 4
checkbox input "true"
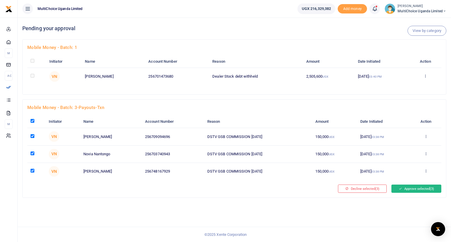
click at [411, 189] on button "Approve selected (3)" at bounding box center [416, 189] width 50 height 8
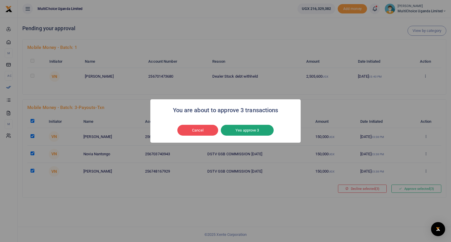
click at [249, 130] on button "Yes approve 3" at bounding box center [247, 130] width 53 height 11
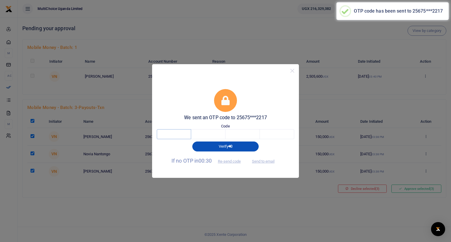
click at [180, 131] on input "text" at bounding box center [174, 134] width 34 height 10
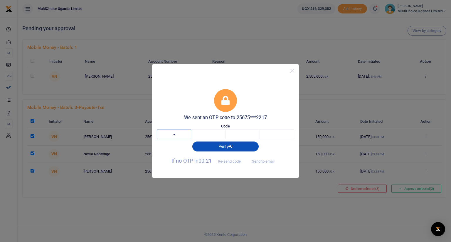
type input "4"
type input "2"
type input "6"
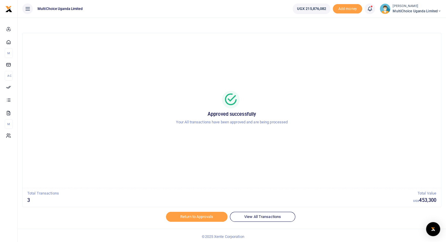
click at [365, 7] on link at bounding box center [370, 9] width 11 height 11
click at [403, 9] on span "MultiChoice Uganda Limited" at bounding box center [417, 11] width 49 height 5
drag, startPoint x: 407, startPoint y: 20, endPoint x: 422, endPoint y: 67, distance: 48.7
click at [422, 67] on div "Approved successfully Your All transactions have been approved and are being pr…" at bounding box center [232, 110] width 404 height 145
click at [409, 10] on span "MultiChoice Uganda Limited" at bounding box center [417, 11] width 49 height 5
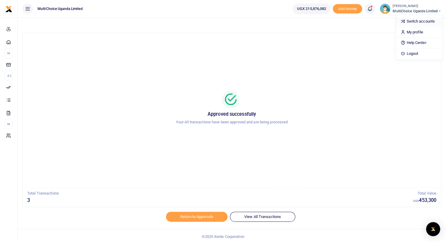
click at [408, 20] on link "Switch accounts" at bounding box center [419, 21] width 46 height 8
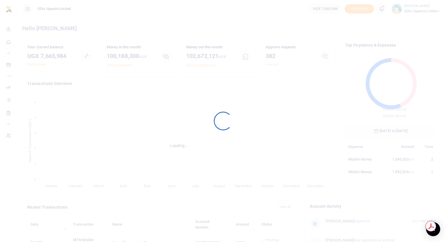
scroll to position [5, 5]
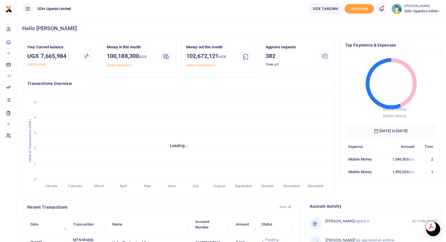
click at [270, 65] on link "View all" at bounding box center [272, 64] width 13 height 4
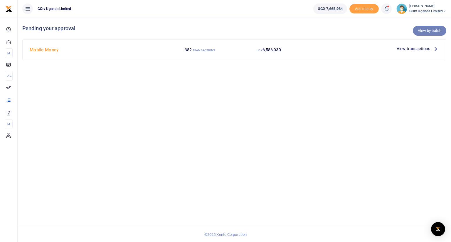
click at [422, 30] on link "View by batch" at bounding box center [428, 31] width 33 height 10
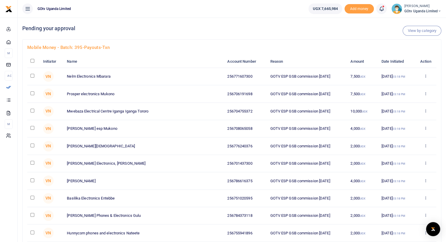
click at [33, 62] on input "checkbox" at bounding box center [33, 61] width 4 height 4
checkbox input "true"
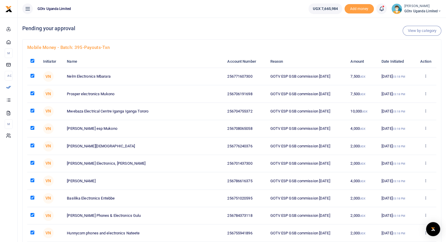
checkbox input "true"
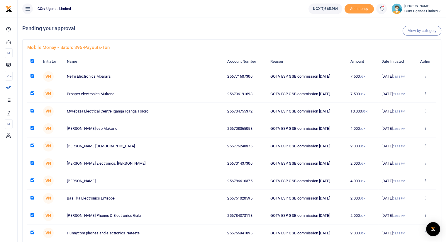
checkbox input "true"
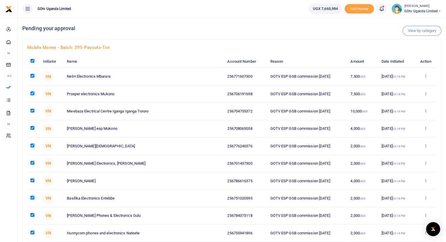
checkbox input "true"
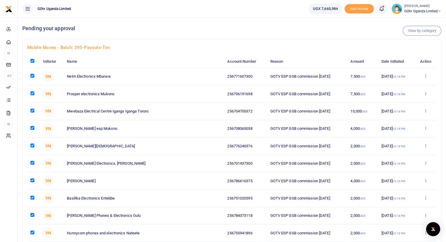
checkbox input "true"
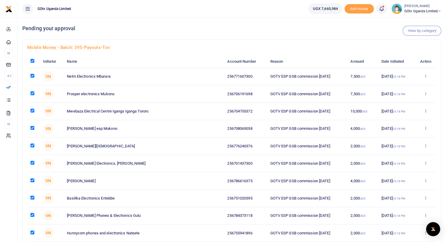
checkbox input "true"
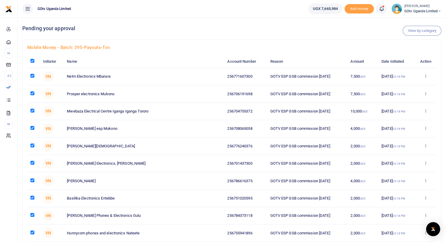
checkbox input "true"
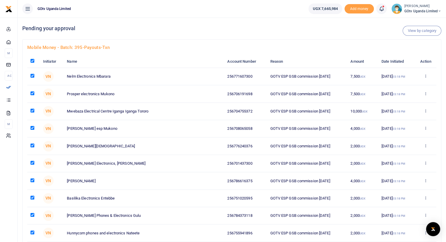
checkbox input "true"
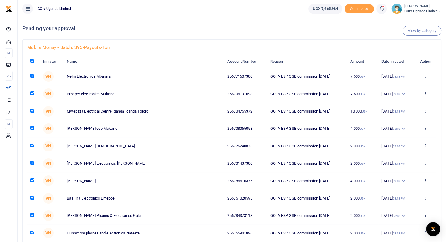
checkbox input "true"
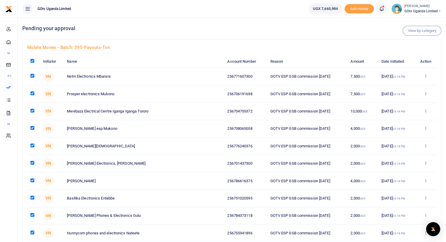
checkbox input "true"
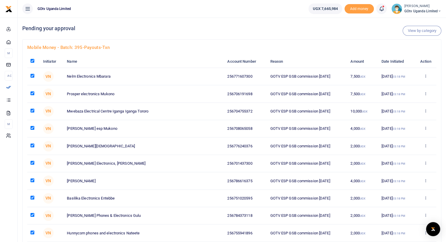
checkbox input "true"
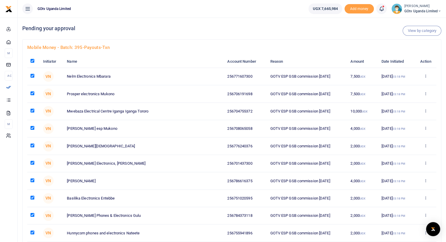
checkbox input "true"
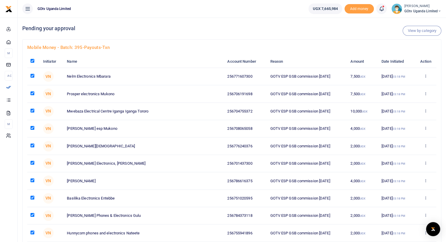
checkbox input "true"
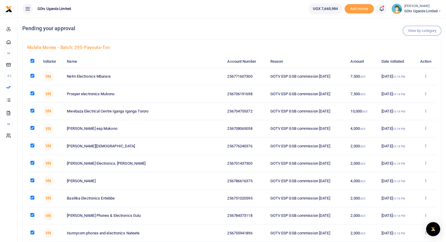
checkbox input "true"
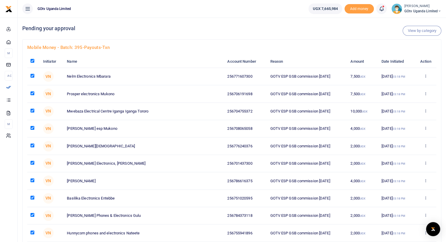
checkbox input "true"
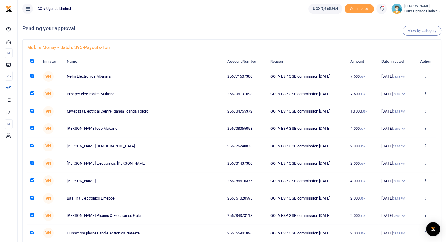
checkbox input "true"
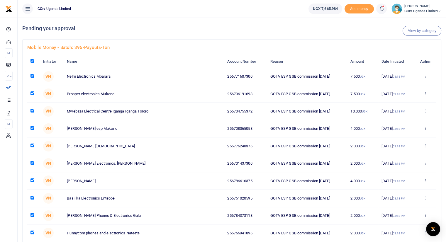
checkbox input "true"
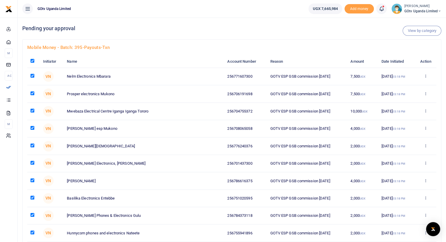
checkbox input "true"
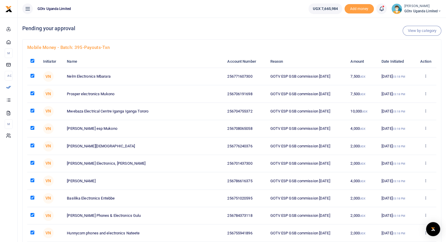
checkbox input "true"
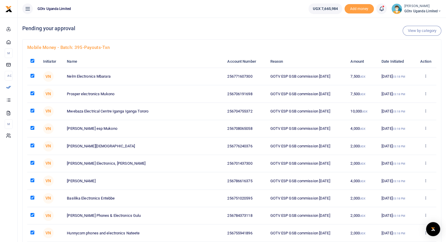
checkbox input "true"
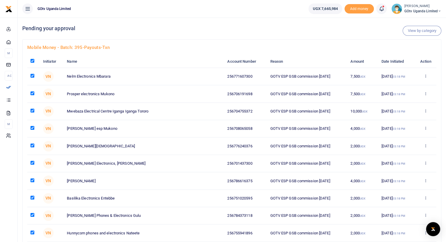
checkbox input "true"
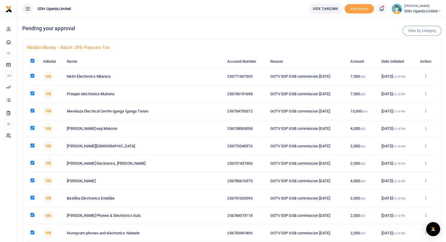
checkbox input "true"
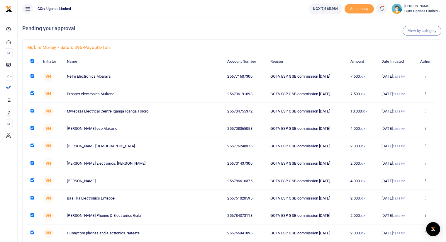
checkbox input "true"
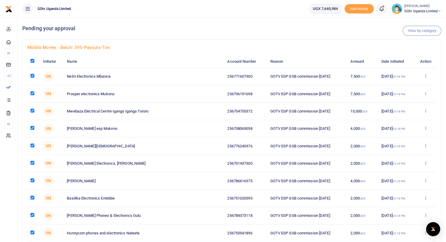
checkbox input "true"
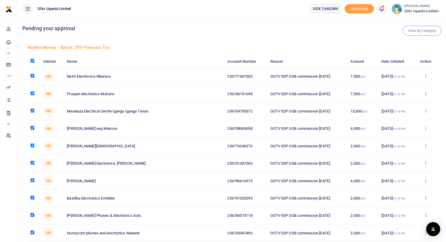
checkbox input "true"
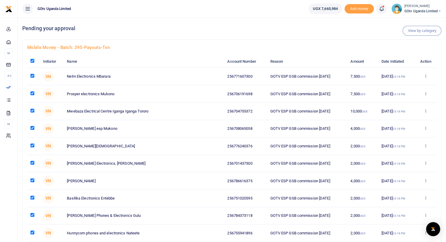
checkbox input "true"
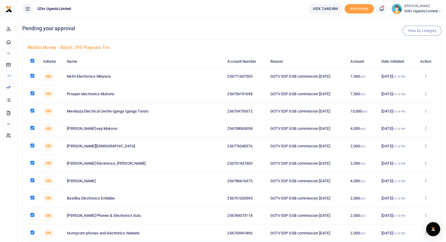
checkbox input "true"
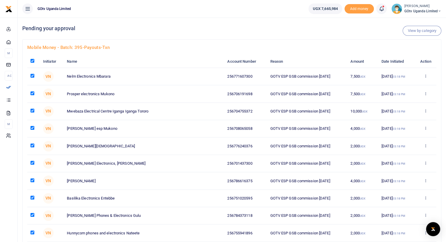
checkbox input "true"
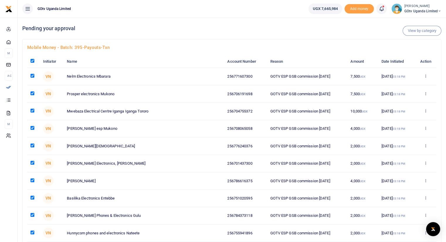
checkbox input "true"
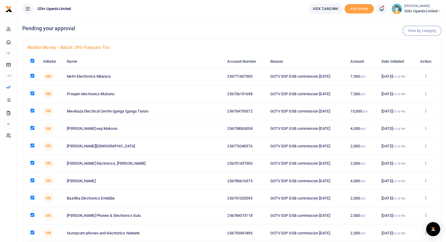
checkbox input "true"
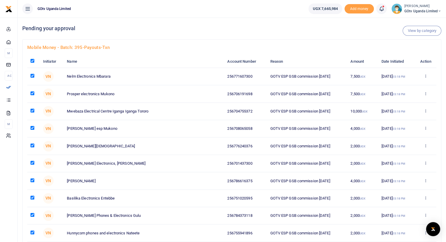
checkbox input "true"
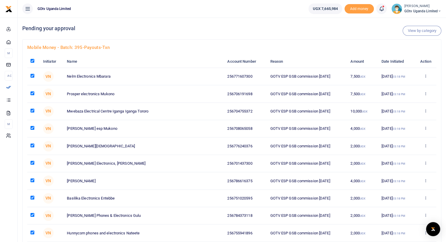
checkbox input "true"
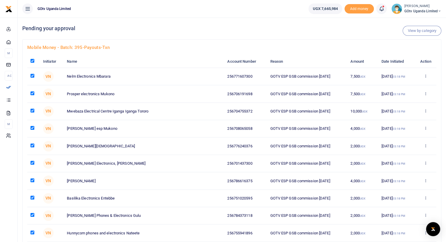
checkbox input "true"
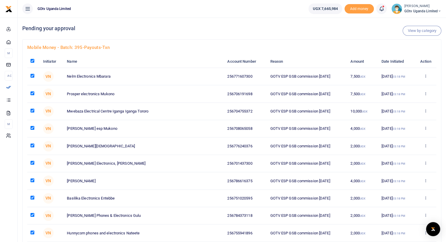
checkbox input "true"
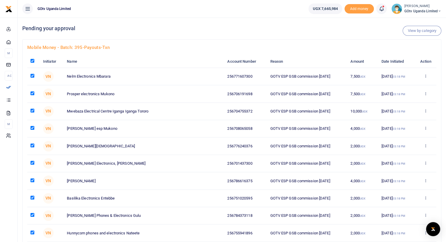
checkbox input "true"
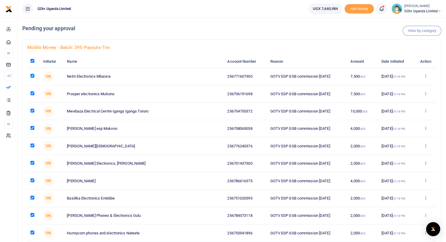
checkbox input "true"
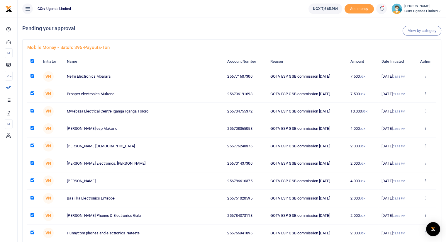
checkbox input "true"
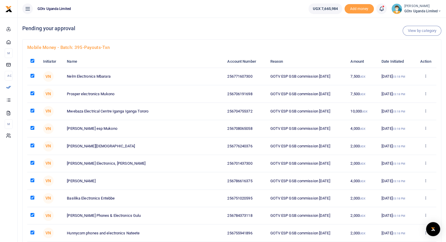
checkbox input "true"
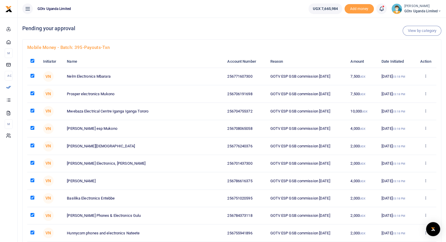
checkbox input "true"
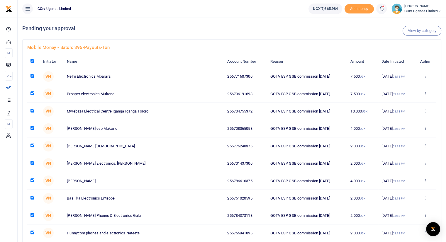
checkbox input "true"
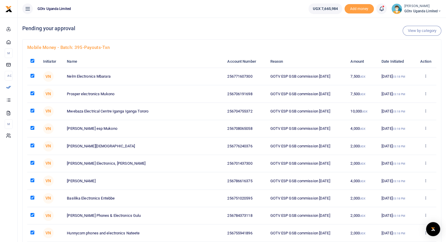
checkbox input "true"
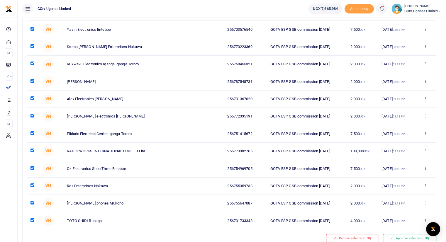
scroll to position [6449, 0]
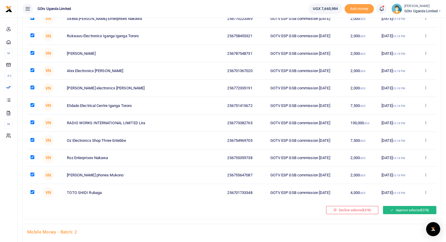
click at [402, 206] on button "Approve selected (378)" at bounding box center [409, 210] width 53 height 8
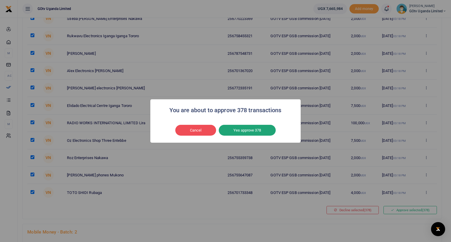
click at [252, 131] on button "Yes approve 378" at bounding box center [247, 130] width 57 height 11
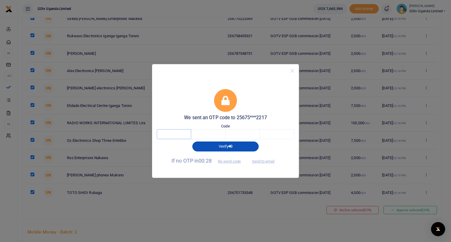
click at [180, 135] on input "text" at bounding box center [174, 134] width 34 height 10
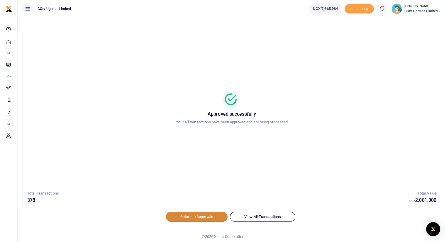
click at [189, 217] on link "Return to Approvals" at bounding box center [197, 217] width 62 height 10
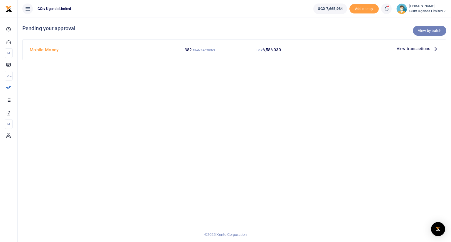
click at [425, 29] on link "View by batch" at bounding box center [428, 31] width 33 height 10
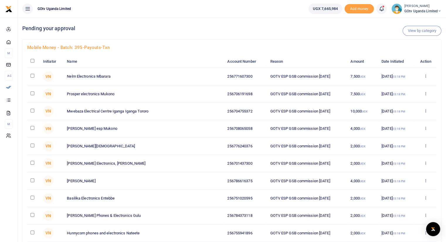
click at [34, 61] on input "checkbox" at bounding box center [33, 61] width 4 height 4
checkbox input "true"
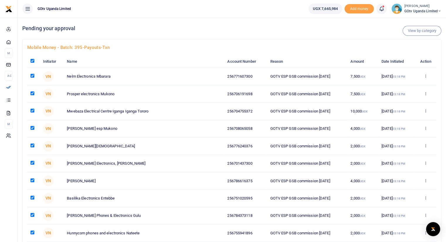
checkbox input "true"
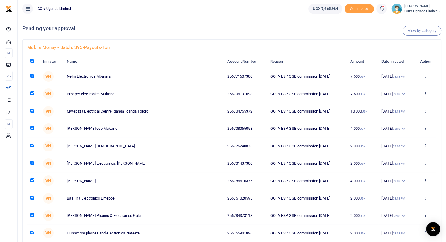
checkbox input "true"
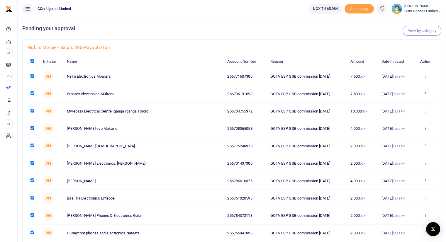
checkbox input "true"
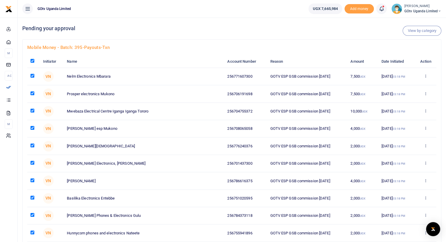
checkbox input "true"
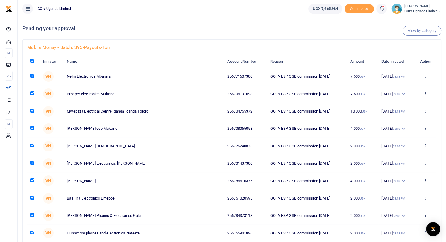
checkbox input "true"
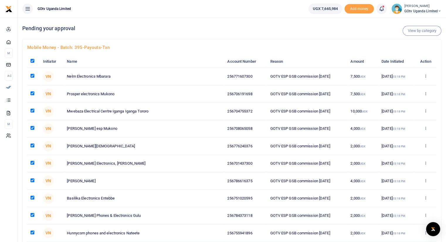
checkbox input "true"
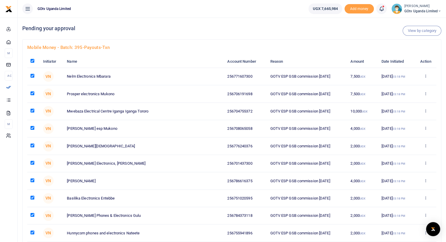
checkbox input "true"
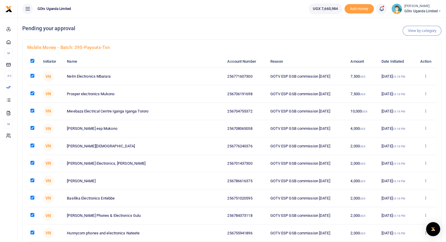
checkbox input "true"
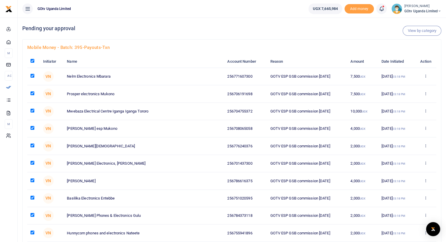
checkbox input "true"
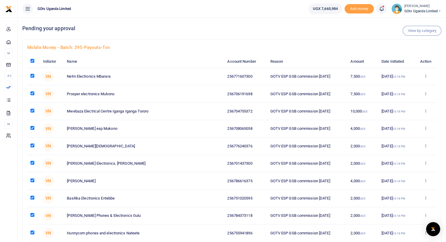
checkbox input "true"
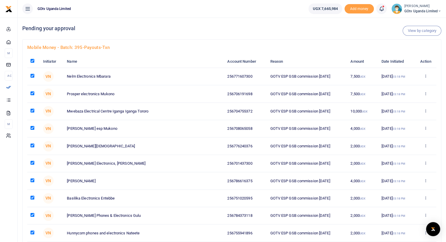
checkbox input "true"
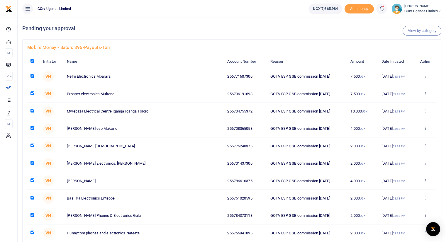
checkbox input "true"
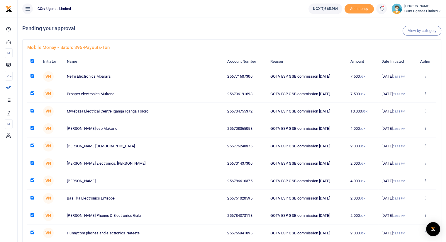
checkbox input "true"
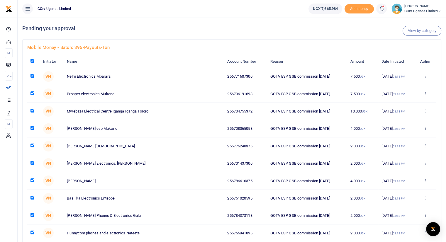
checkbox input "true"
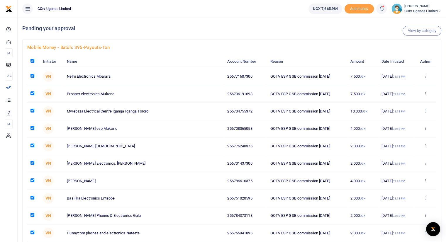
checkbox input "true"
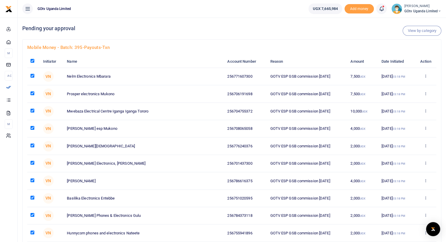
checkbox input "true"
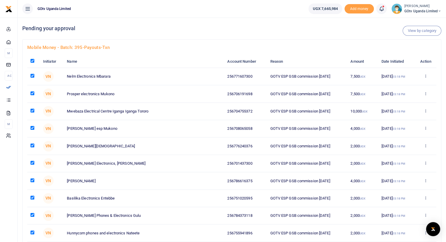
checkbox input "true"
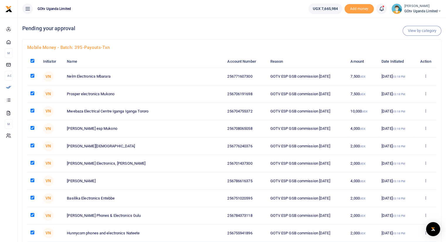
checkbox input "true"
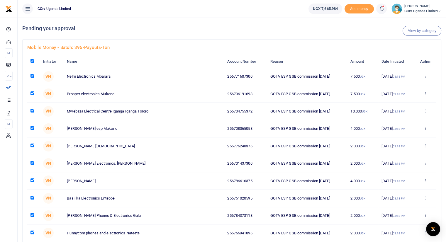
checkbox input "true"
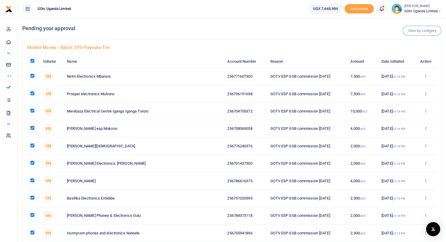
checkbox input "true"
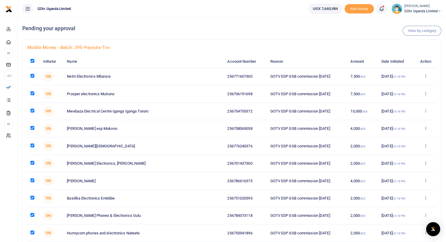
checkbox input "true"
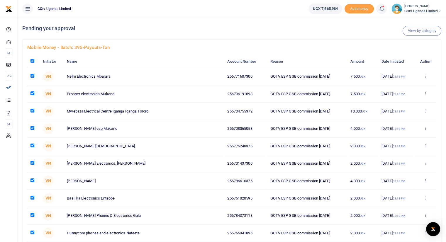
checkbox input "true"
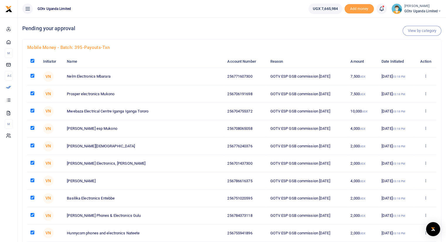
checkbox input "true"
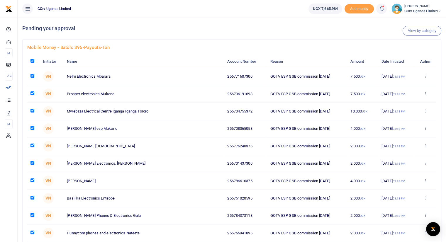
checkbox input "true"
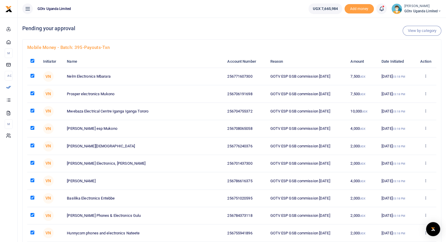
checkbox input "true"
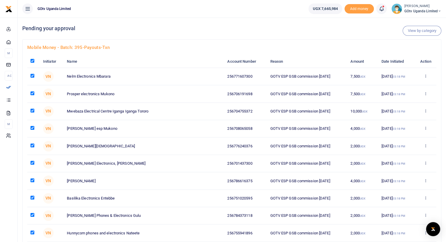
checkbox input "true"
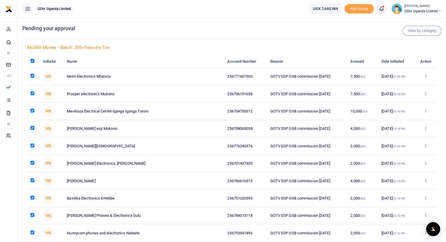
checkbox input "true"
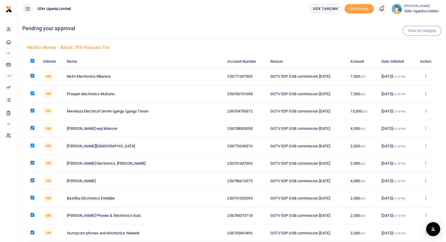
checkbox input "true"
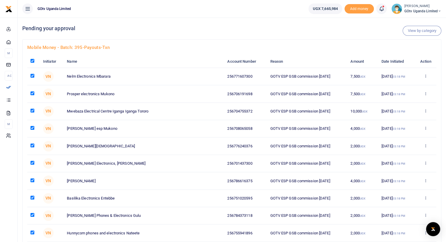
checkbox input "true"
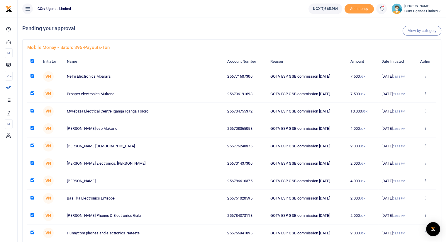
checkbox input "true"
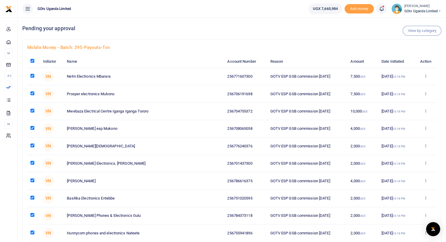
checkbox input "true"
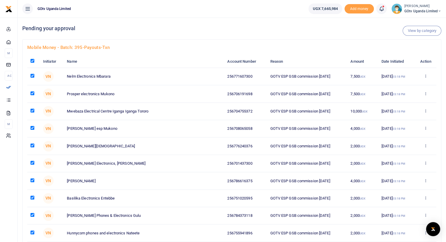
checkbox input "true"
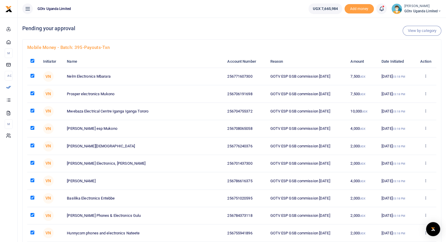
checkbox input "true"
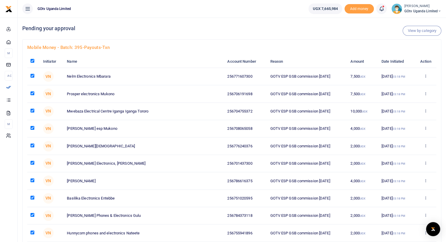
checkbox input "true"
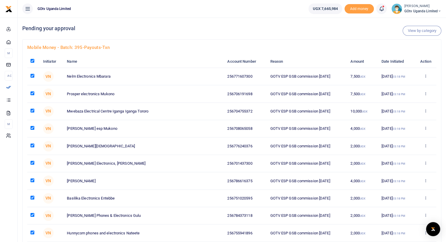
checkbox input "true"
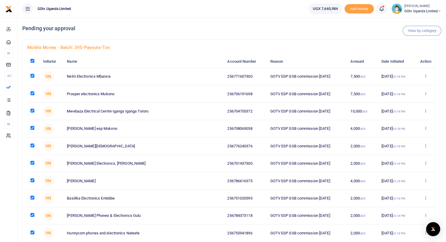
checkbox input "true"
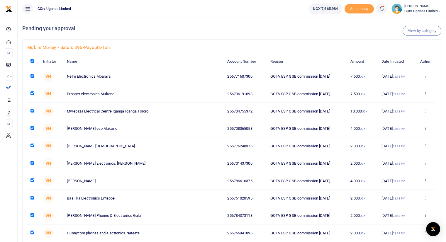
checkbox input "true"
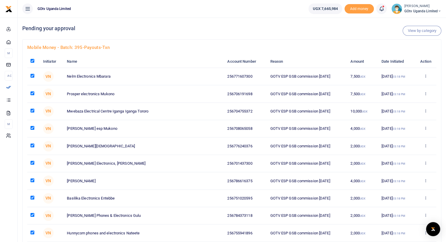
checkbox input "true"
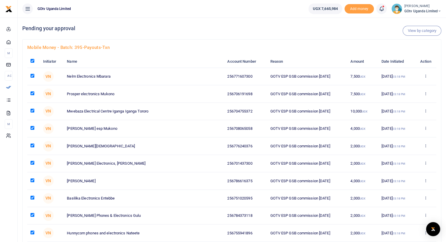
checkbox input "true"
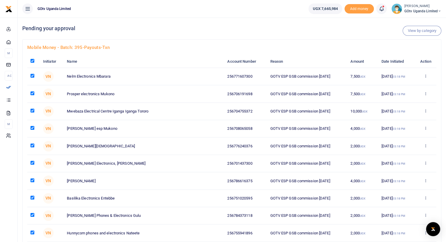
checkbox input "true"
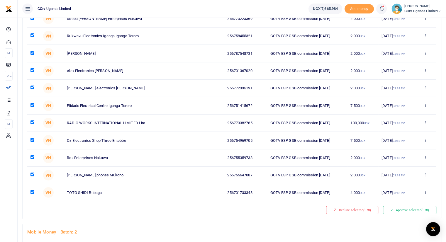
scroll to position [6484, 0]
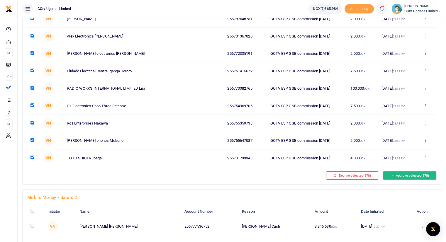
click at [403, 172] on button "Approve selected (378)" at bounding box center [409, 176] width 53 height 8
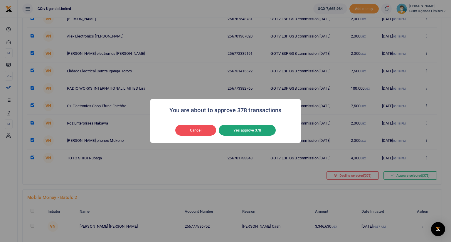
click at [253, 130] on button "Yes approve 378" at bounding box center [247, 130] width 57 height 11
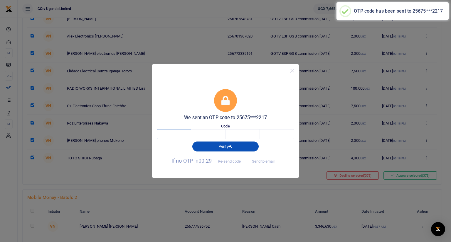
click at [178, 135] on input "text" at bounding box center [174, 134] width 34 height 10
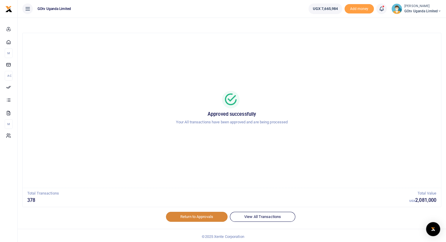
click at [207, 217] on link "Return to Approvals" at bounding box center [197, 217] width 62 height 10
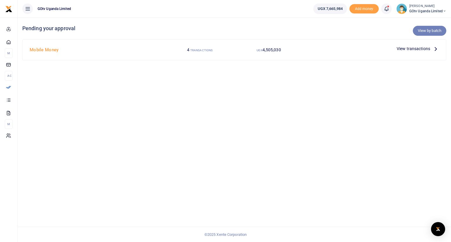
click at [431, 30] on link "View by batch" at bounding box center [428, 31] width 33 height 10
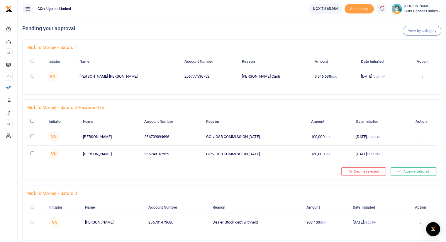
click at [420, 76] on icon at bounding box center [422, 76] width 4 height 4
click at [388, 86] on link "Approve" at bounding box center [398, 86] width 46 height 8
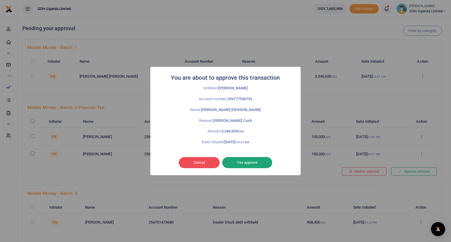
click at [245, 162] on button "Yes approve" at bounding box center [247, 162] width 50 height 11
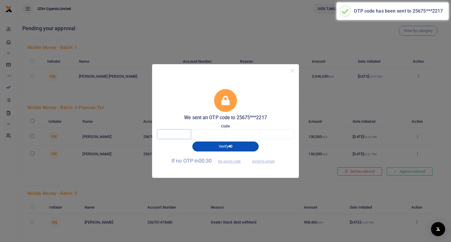
click at [184, 135] on input "text" at bounding box center [174, 134] width 34 height 10
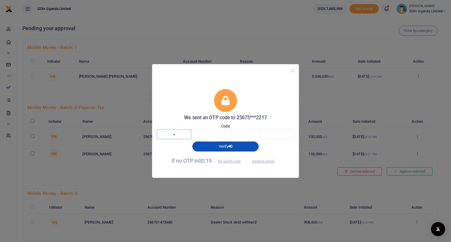
type input "6"
type input "0"
type input "6"
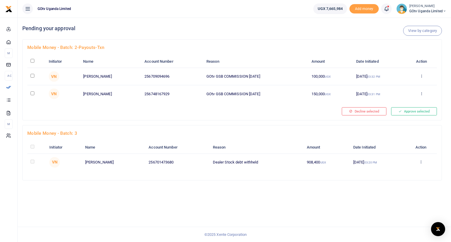
click at [33, 60] on input "checkbox" at bounding box center [33, 61] width 4 height 4
checkbox input "true"
click at [413, 110] on button "Approve selected (2)" at bounding box center [412, 111] width 50 height 8
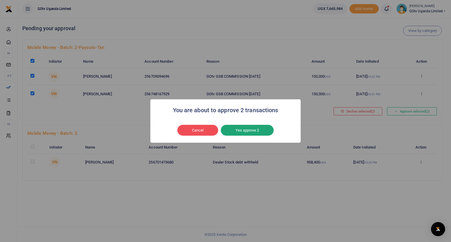
click at [236, 129] on button "Yes approve 2" at bounding box center [247, 130] width 53 height 11
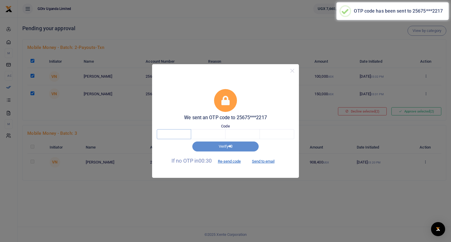
click at [182, 135] on input "text" at bounding box center [174, 134] width 34 height 10
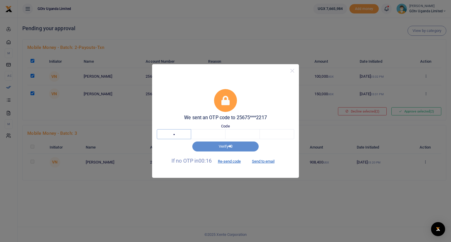
type input "4"
type input "1"
type input "6"
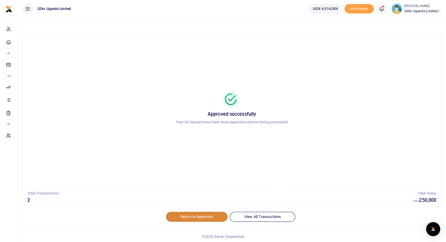
click at [203, 216] on link "Return to Approvals" at bounding box center [197, 217] width 62 height 10
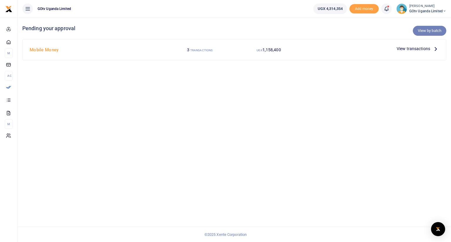
click at [429, 31] on link "View by batch" at bounding box center [428, 31] width 33 height 10
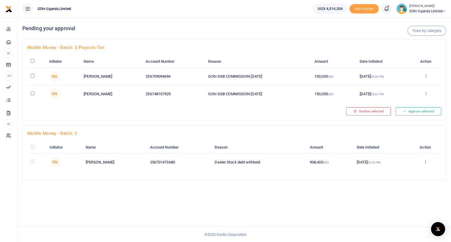
click at [32, 61] on input "checkbox" at bounding box center [33, 61] width 4 height 4
checkbox input "true"
drag, startPoint x: 412, startPoint y: 108, endPoint x: 426, endPoint y: 112, distance: 14.2
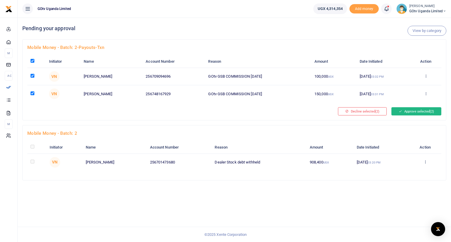
click at [426, 112] on button "Approve selected (2)" at bounding box center [416, 111] width 50 height 8
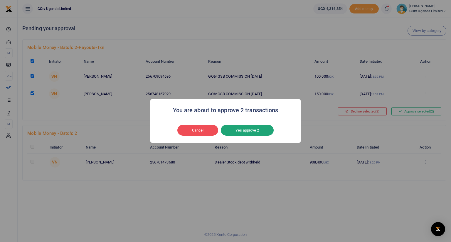
click at [251, 129] on button "Yes approve 2" at bounding box center [247, 130] width 53 height 11
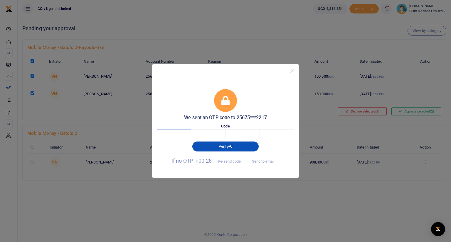
click at [176, 134] on input "text" at bounding box center [174, 134] width 34 height 10
type input "1"
type input "3"
type input "7"
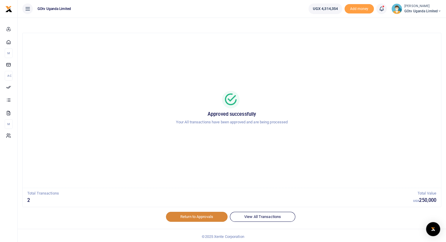
click at [191, 216] on link "Return to Approvals" at bounding box center [197, 217] width 62 height 10
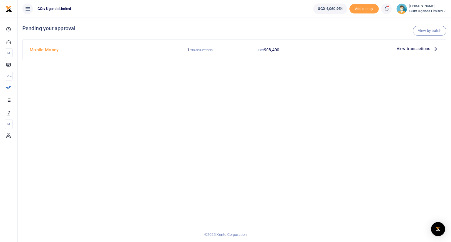
click at [435, 48] on icon at bounding box center [435, 48] width 6 height 6
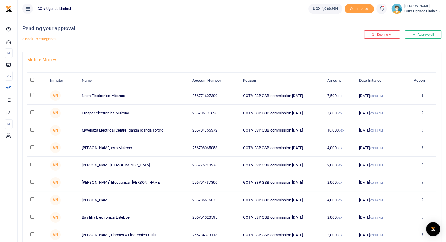
click at [31, 81] on input "\a \a : activate to sort column descending" at bounding box center [33, 80] width 4 height 4
checkbox input "true"
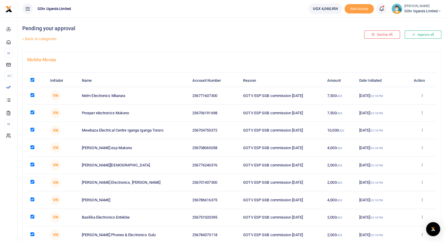
checkbox input "true"
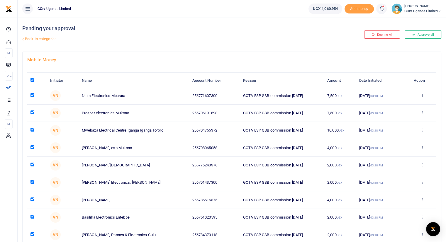
checkbox input "true"
click at [44, 39] on link "Back to categories" at bounding box center [160, 39] width 279 height 10
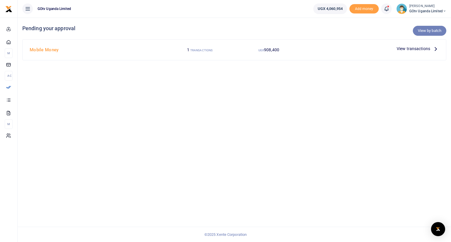
click at [427, 32] on link "View by batch" at bounding box center [428, 31] width 33 height 10
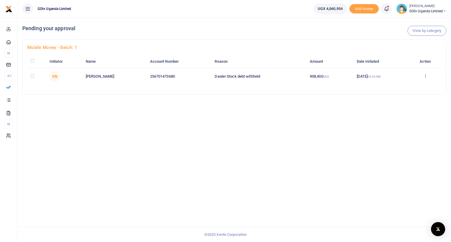
click at [424, 77] on icon at bounding box center [425, 76] width 4 height 4
click at [399, 87] on link "Approve" at bounding box center [403, 86] width 46 height 8
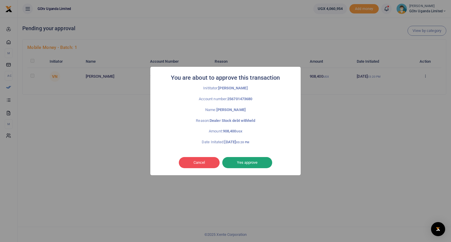
click at [241, 165] on button "Yes approve" at bounding box center [247, 162] width 50 height 11
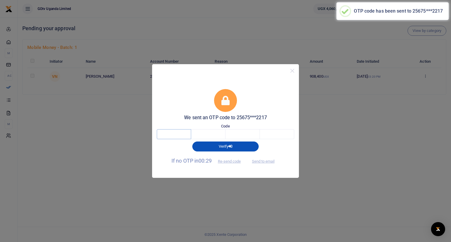
click at [183, 133] on input "text" at bounding box center [174, 134] width 34 height 10
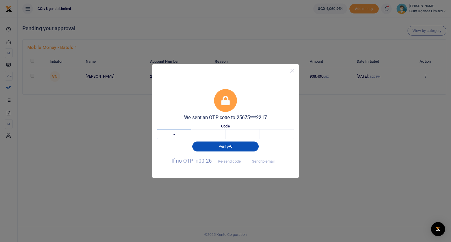
type input "1"
type input "7"
type input "6"
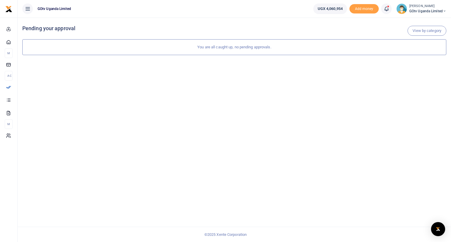
click at [429, 9] on span "GOtv Uganda Limited" at bounding box center [427, 11] width 37 height 5
click at [414, 54] on link "Logout" at bounding box center [423, 54] width 46 height 8
